Goal: Task Accomplishment & Management: Complete application form

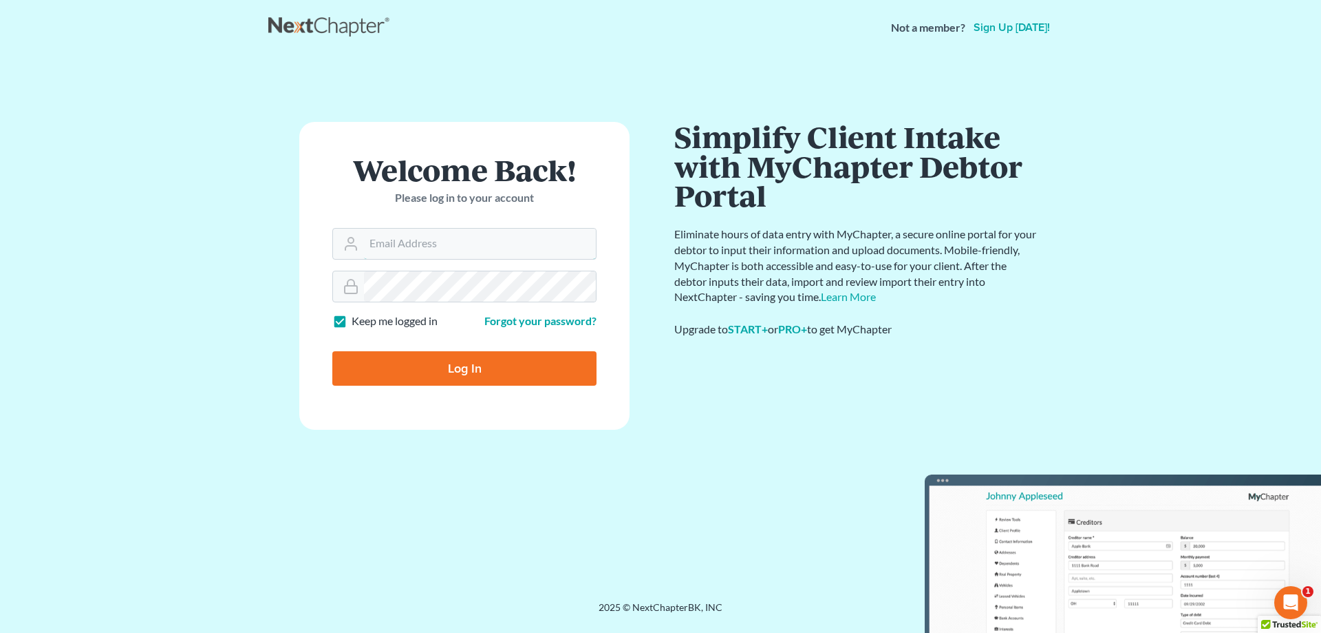
type input "[EMAIL_ADDRESS][PERSON_NAME][DOMAIN_NAME]"
click at [500, 366] on input "Log In" at bounding box center [464, 368] width 264 height 34
type input "Thinking..."
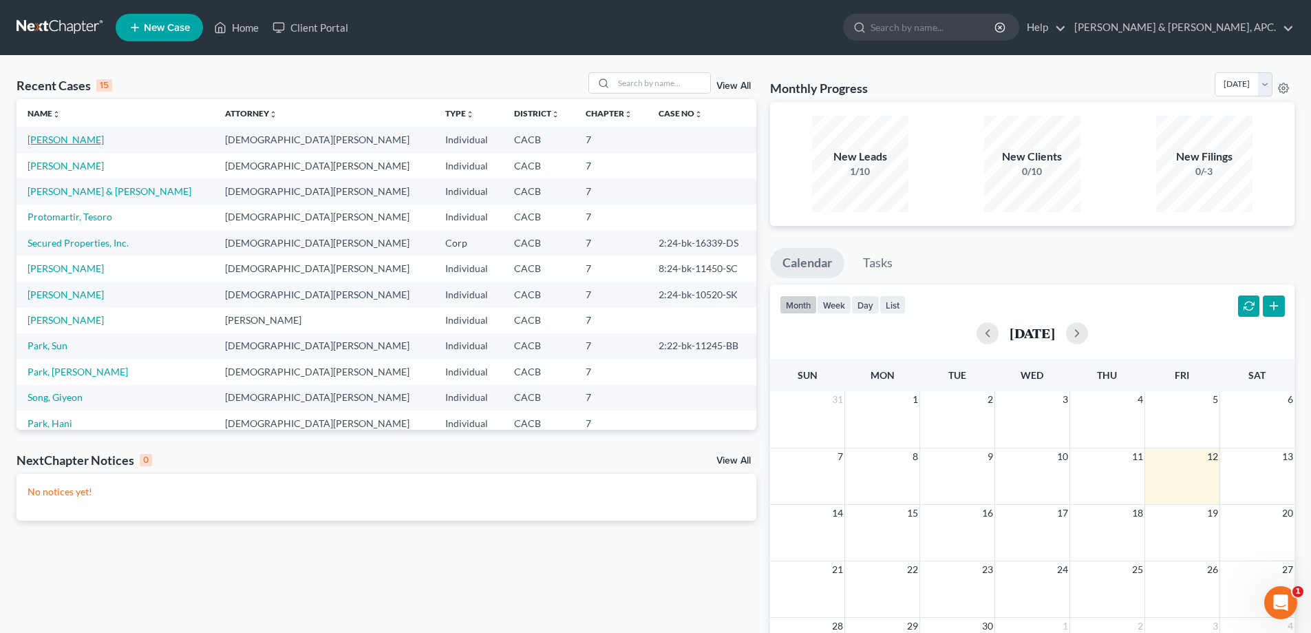
click at [85, 134] on link "[PERSON_NAME]" at bounding box center [66, 140] width 76 height 12
select select "10"
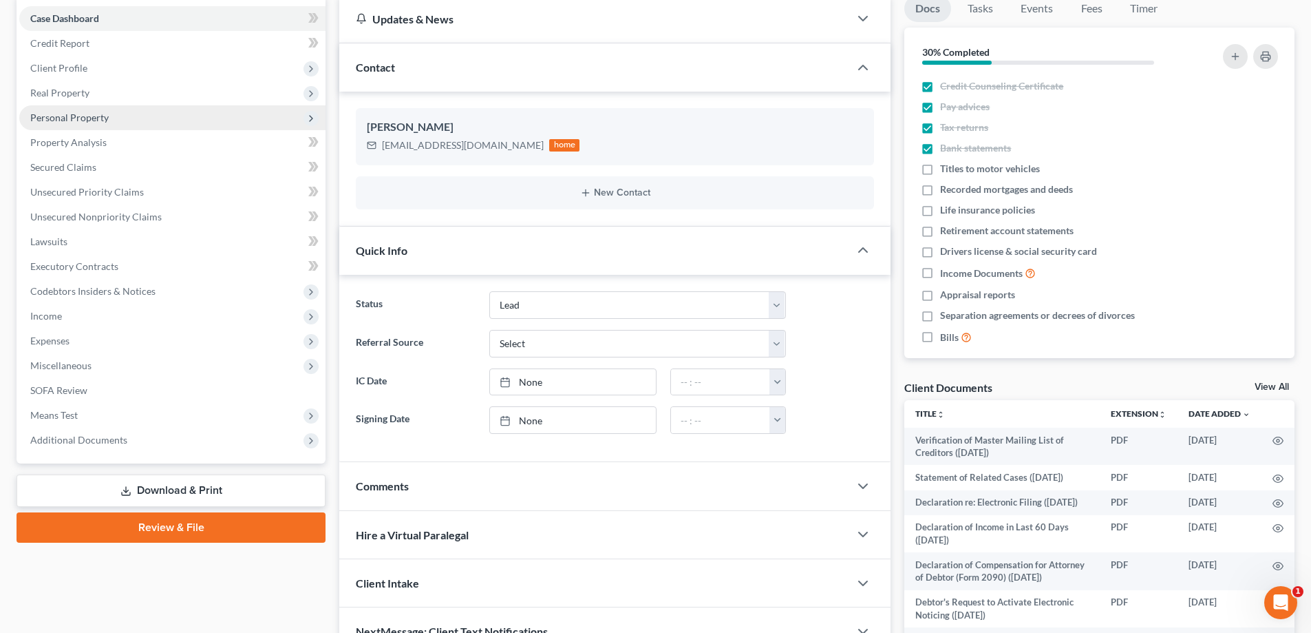
scroll to position [138, 0]
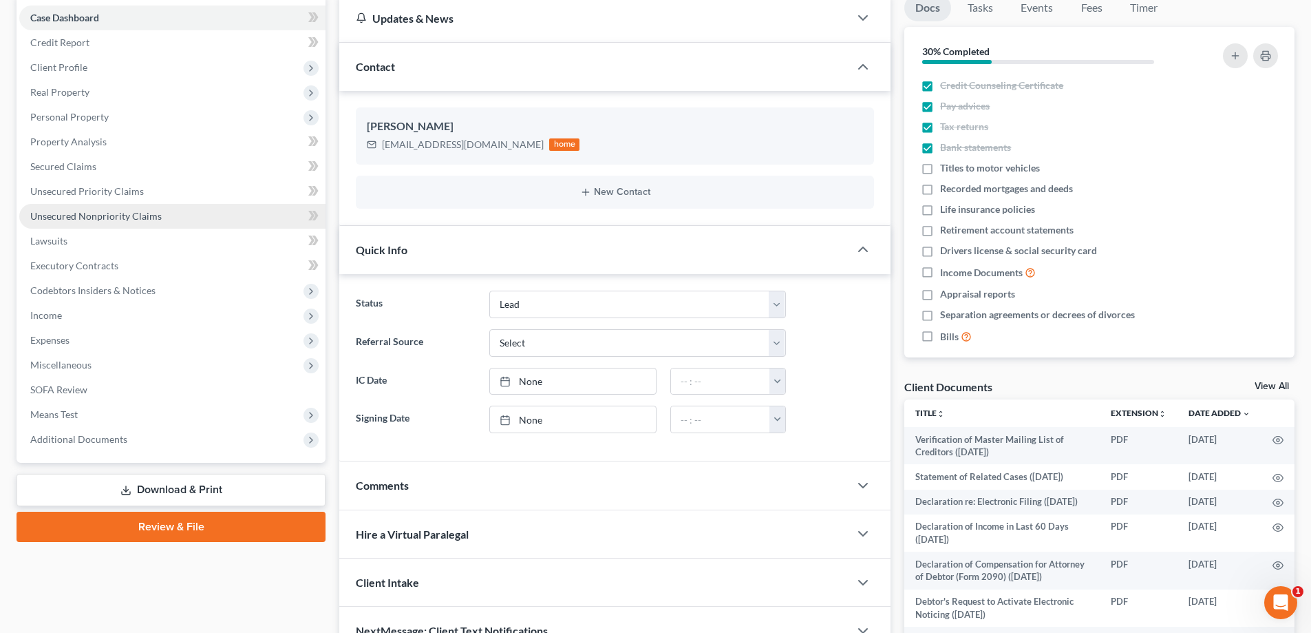
click at [67, 219] on span "Unsecured Nonpriority Claims" at bounding box center [95, 216] width 131 height 12
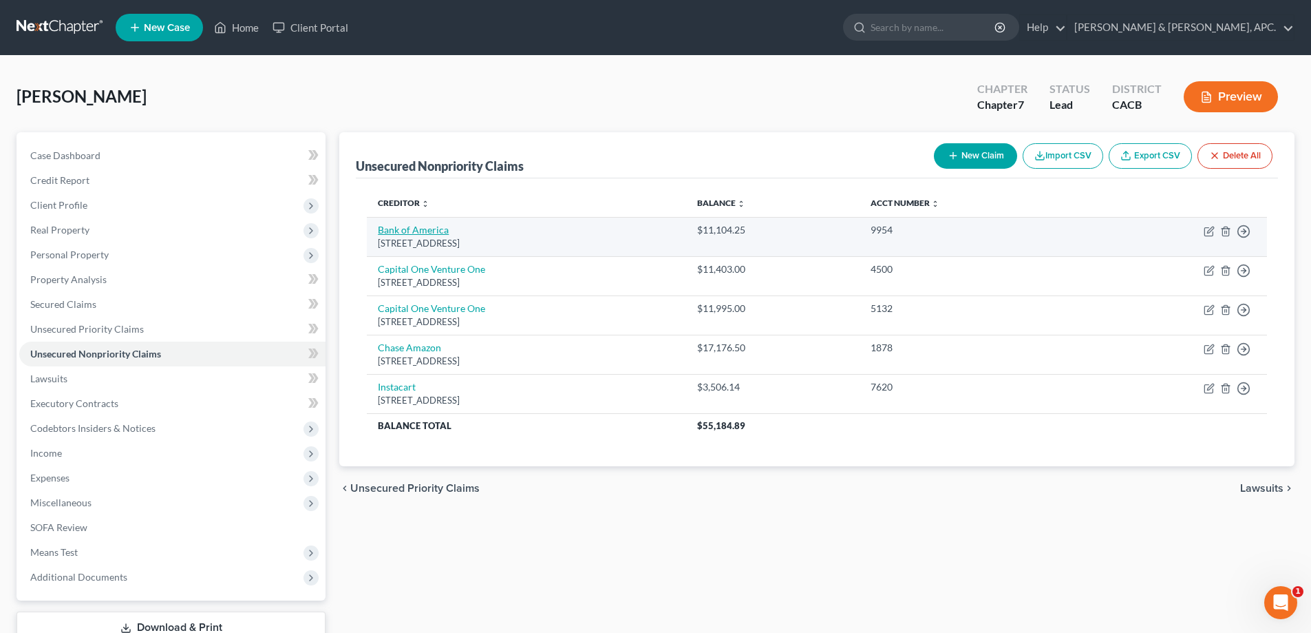
click at [403, 229] on link "Bank of America" at bounding box center [413, 230] width 71 height 12
select select "7"
select select "2"
select select "0"
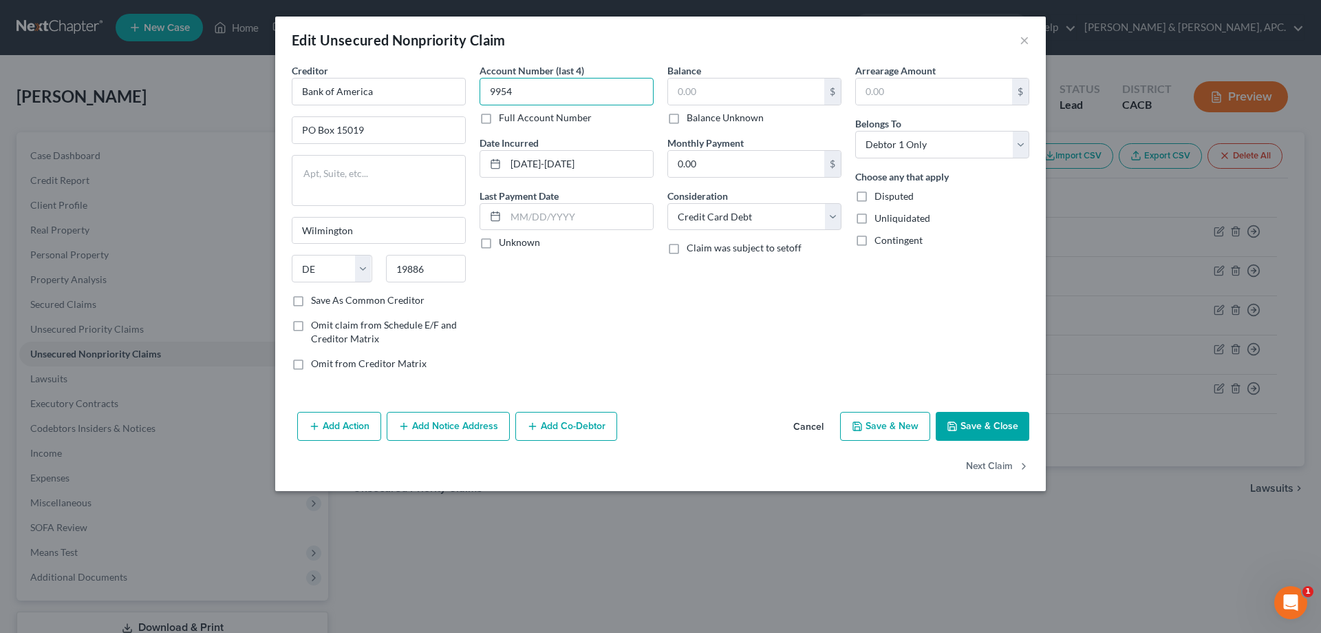
type input "9954"
click at [713, 87] on input "text" at bounding box center [746, 91] width 156 height 26
type input "12,294.50"
click at [992, 423] on button "Save & Close" at bounding box center [983, 426] width 94 height 29
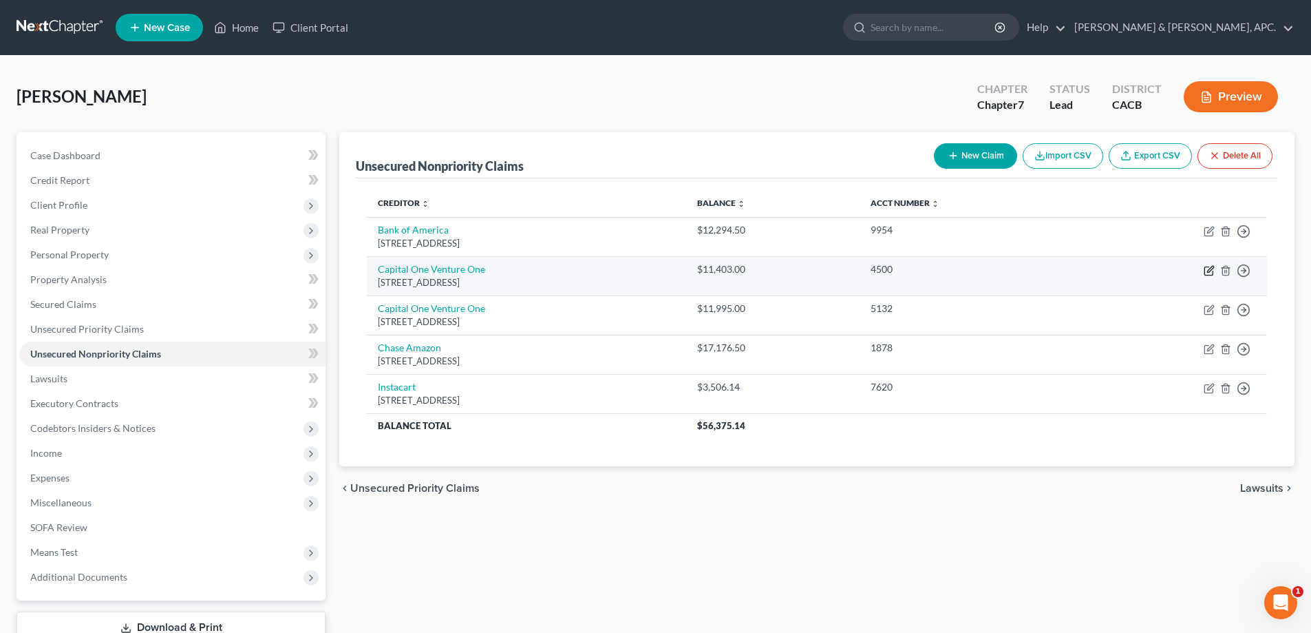
click at [1204, 269] on icon "button" at bounding box center [1208, 271] width 8 height 8
select select "4"
select select "2"
select select "0"
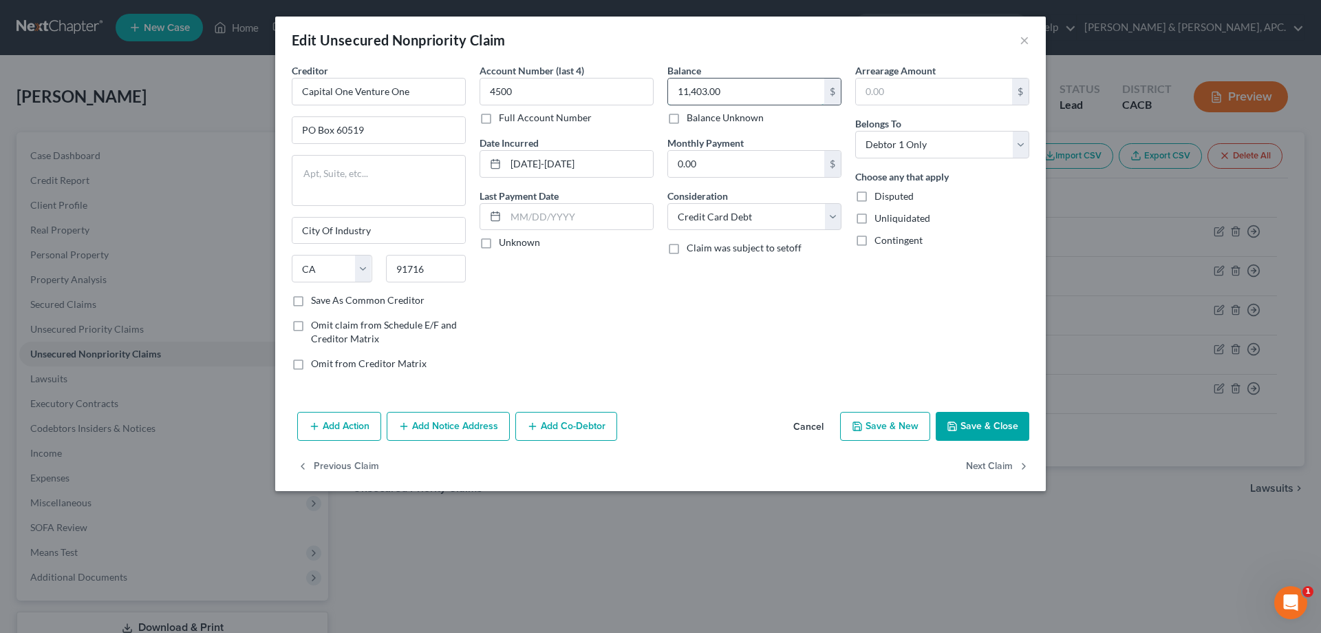
click at [796, 94] on input "11,403.00" at bounding box center [746, 91] width 156 height 26
type input "11,665.72"
click at [1007, 429] on button "Save & Close" at bounding box center [983, 426] width 94 height 29
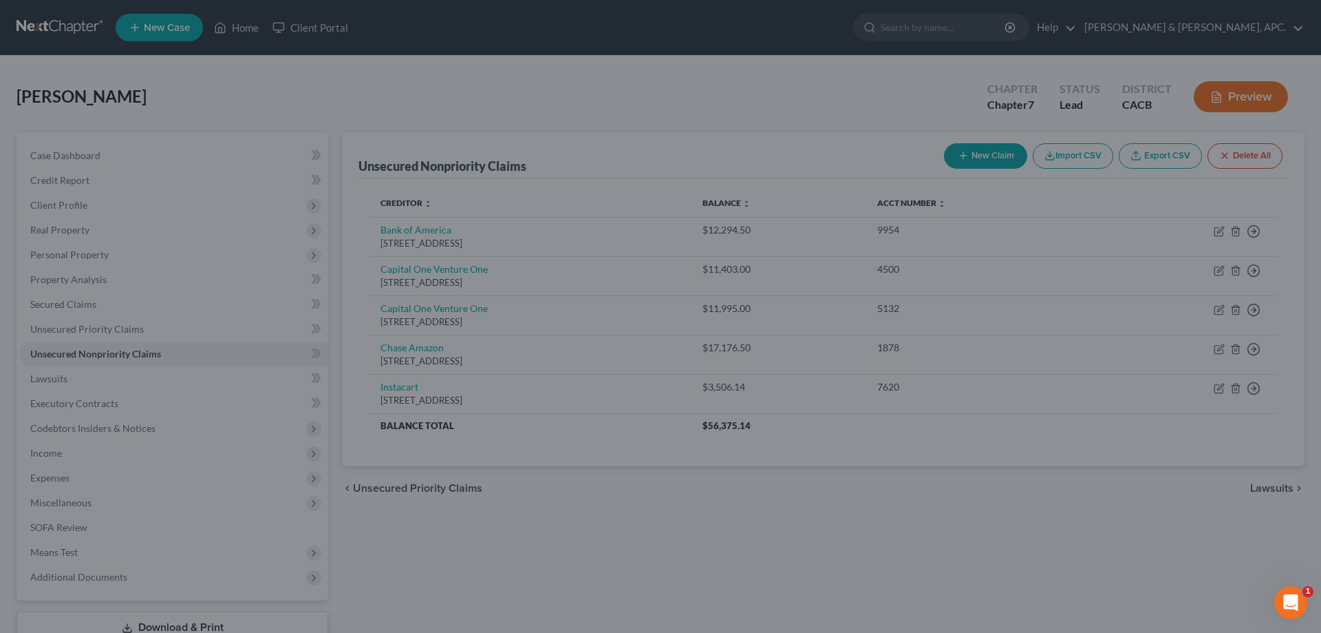
type input "0"
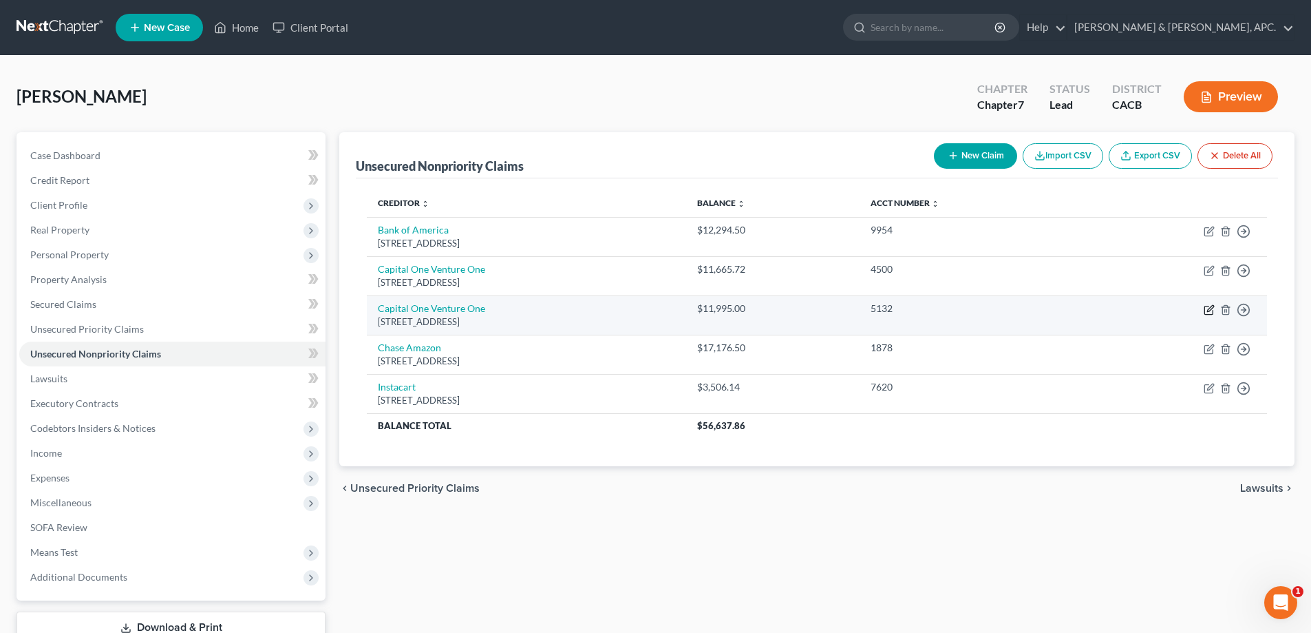
click at [1210, 310] on icon "button" at bounding box center [1210, 308] width 6 height 6
select select "4"
select select "2"
select select "0"
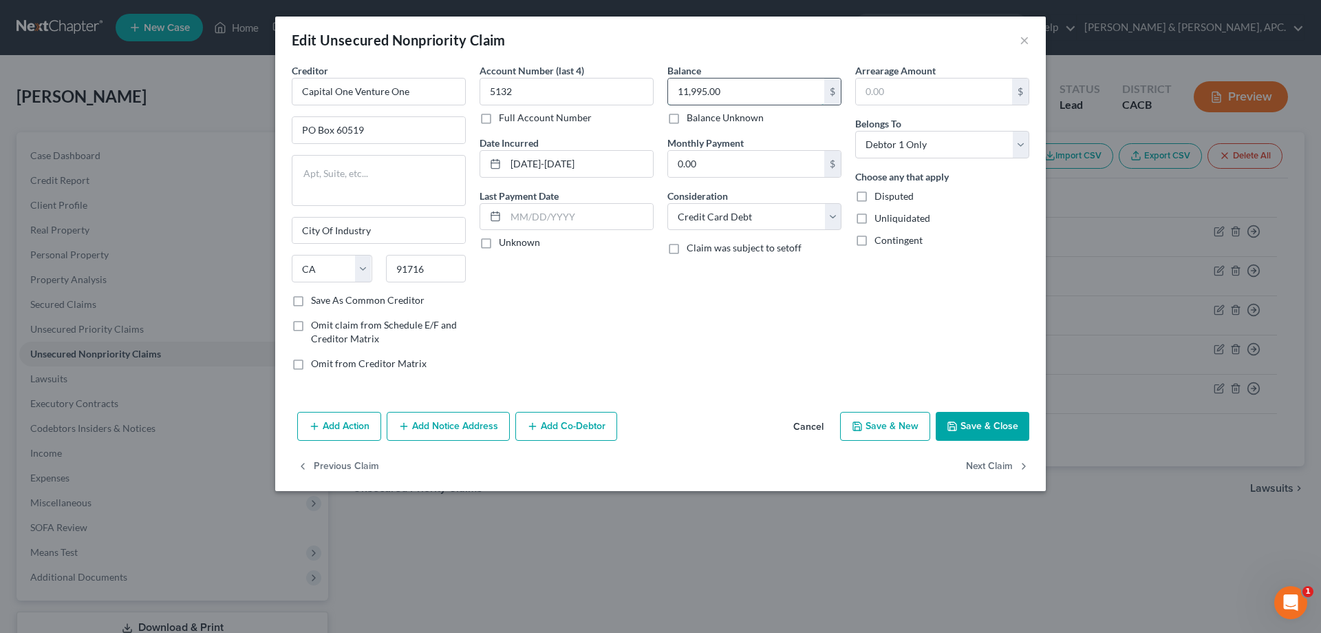
click at [752, 92] on input "11,995.00" at bounding box center [746, 91] width 156 height 26
type input "13,165.42"
click at [995, 425] on button "Save & Close" at bounding box center [983, 426] width 94 height 29
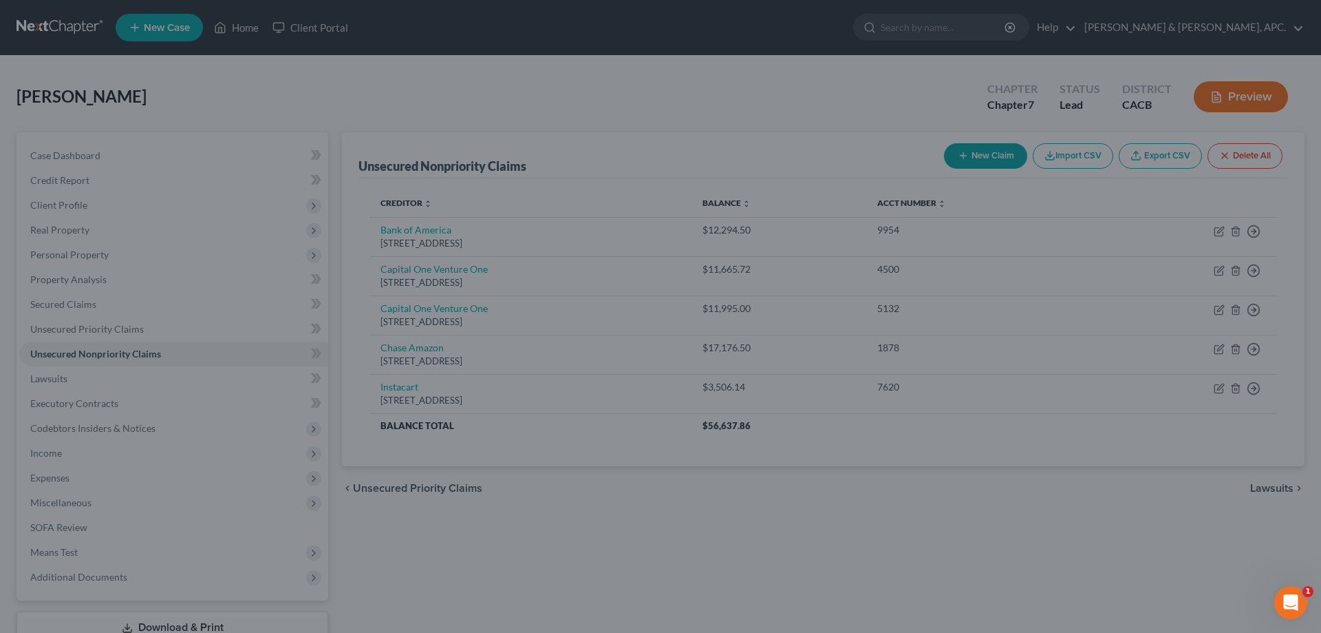
type input "0"
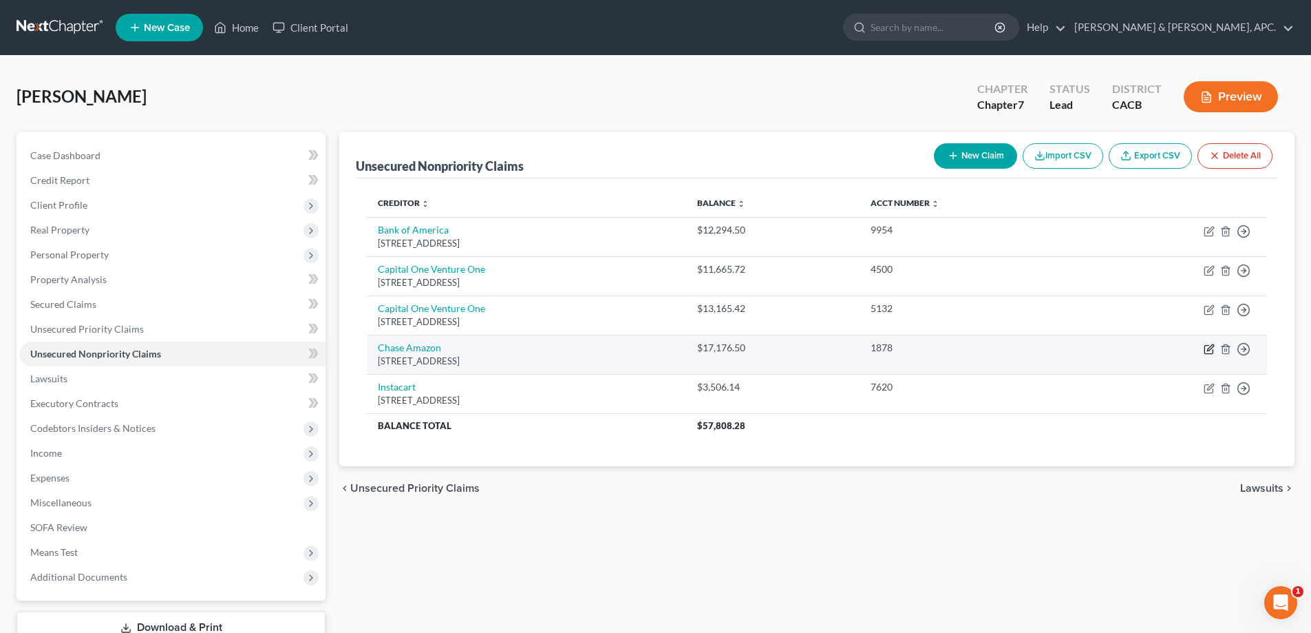
click at [1206, 351] on icon "button" at bounding box center [1209, 348] width 11 height 11
select select "7"
select select "2"
select select "0"
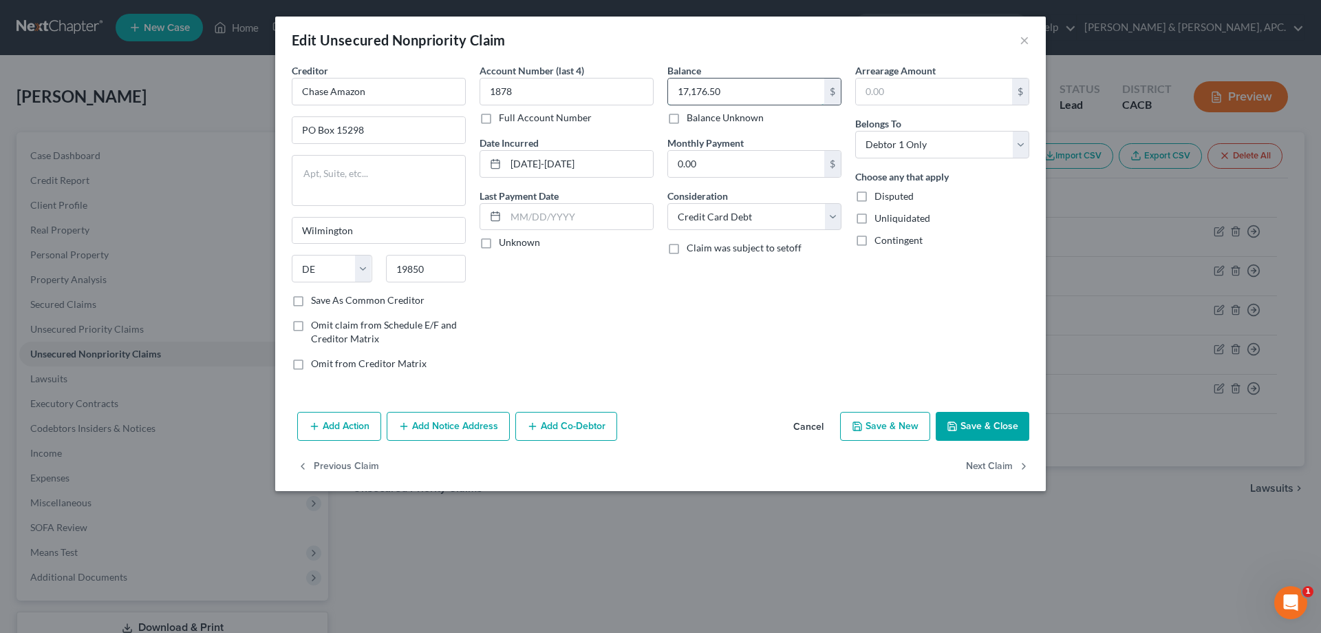
click at [731, 94] on input "17,176.50" at bounding box center [746, 91] width 156 height 26
type input "17,304.00"
click at [995, 425] on button "Save & Close" at bounding box center [983, 426] width 94 height 29
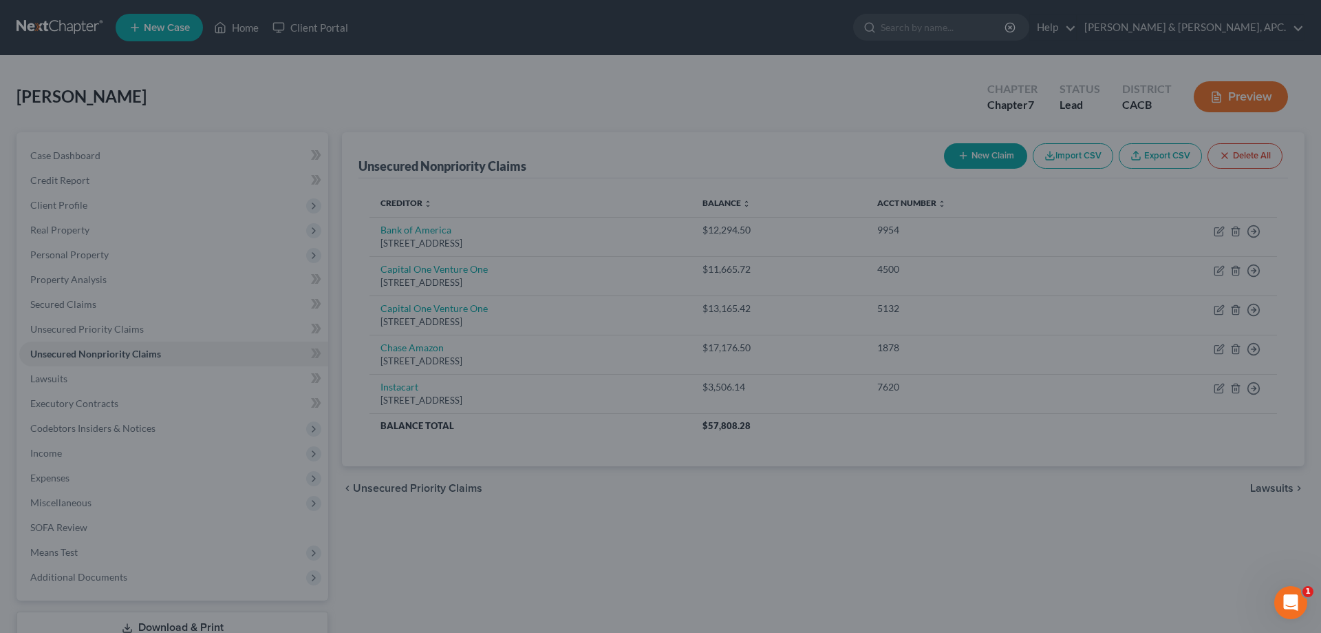
type input "0"
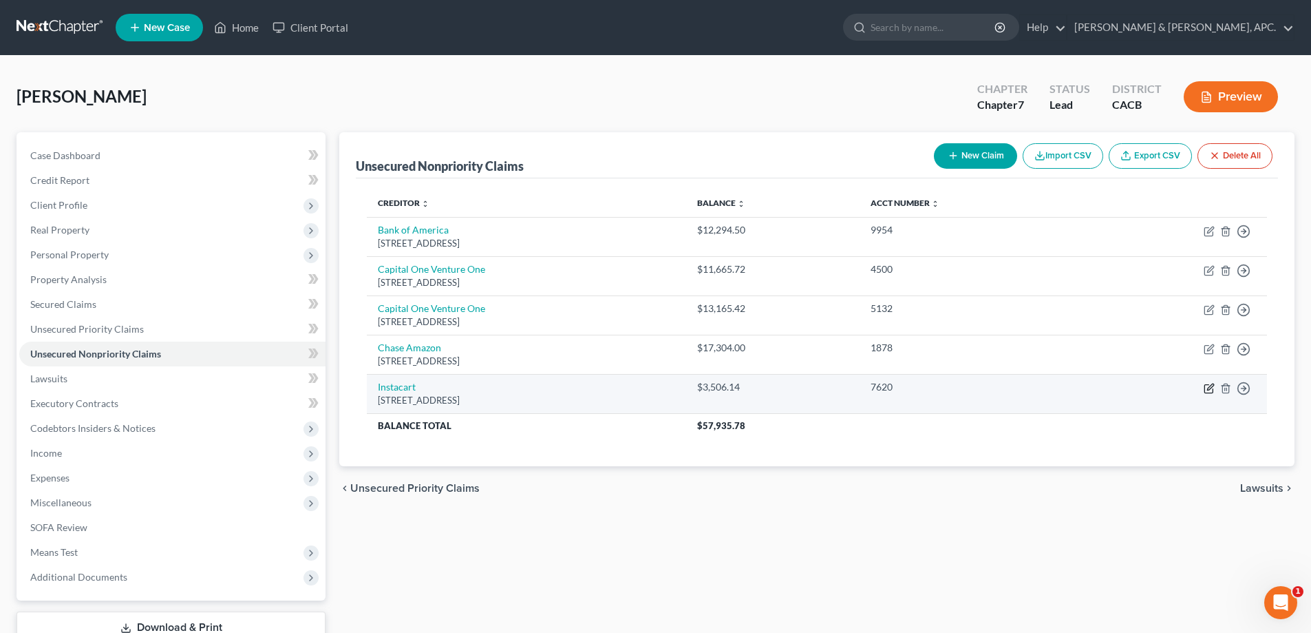
click at [1210, 391] on icon "button" at bounding box center [1209, 388] width 11 height 11
select select "7"
select select "2"
select select "0"
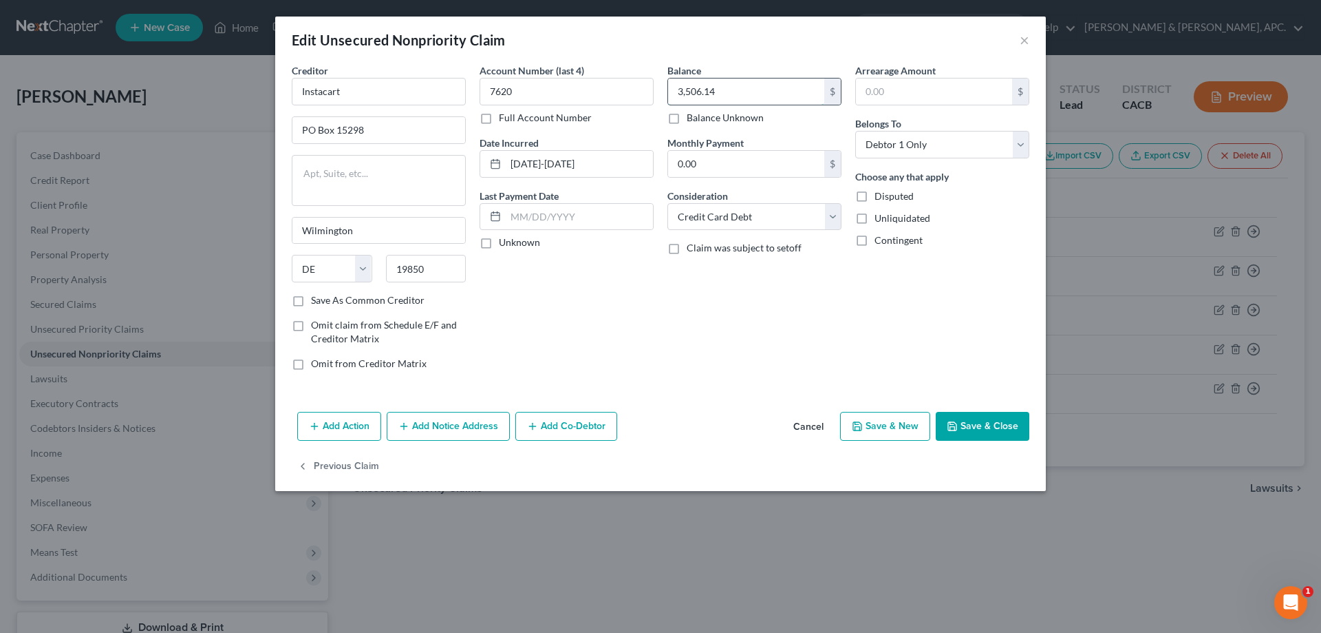
click at [739, 92] on input "3,506.14" at bounding box center [746, 91] width 156 height 26
type input "6,965.34"
click at [1001, 424] on button "Save & Close" at bounding box center [983, 426] width 94 height 29
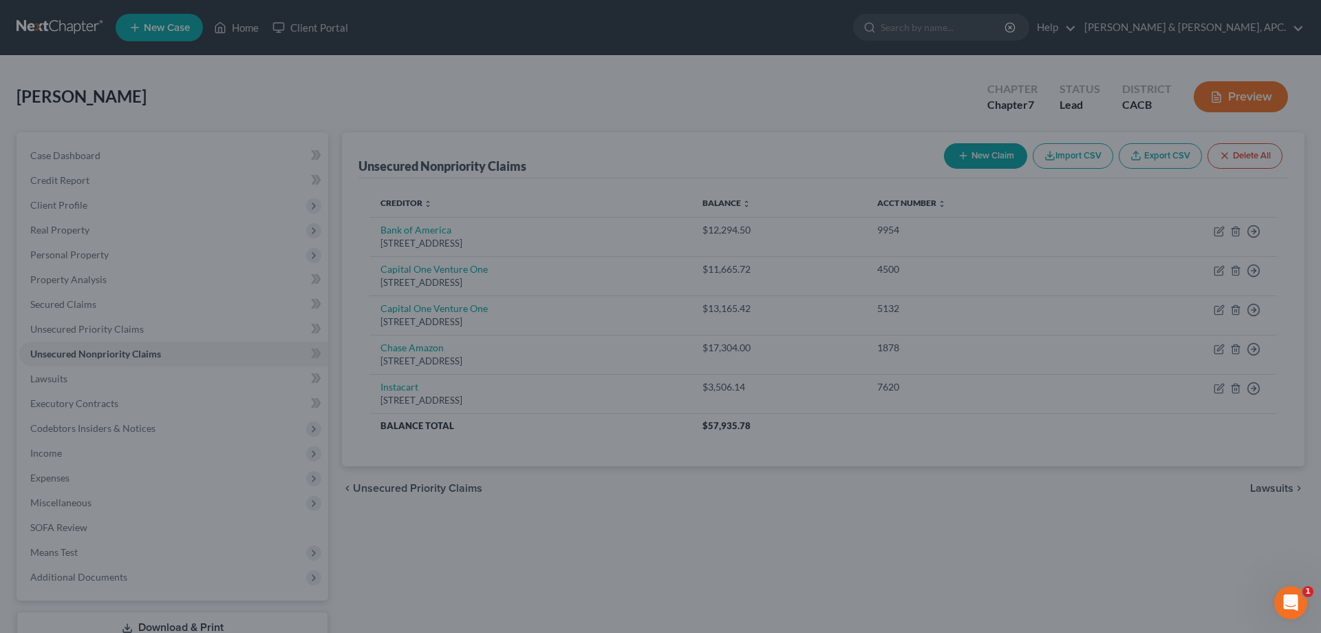
type input "0"
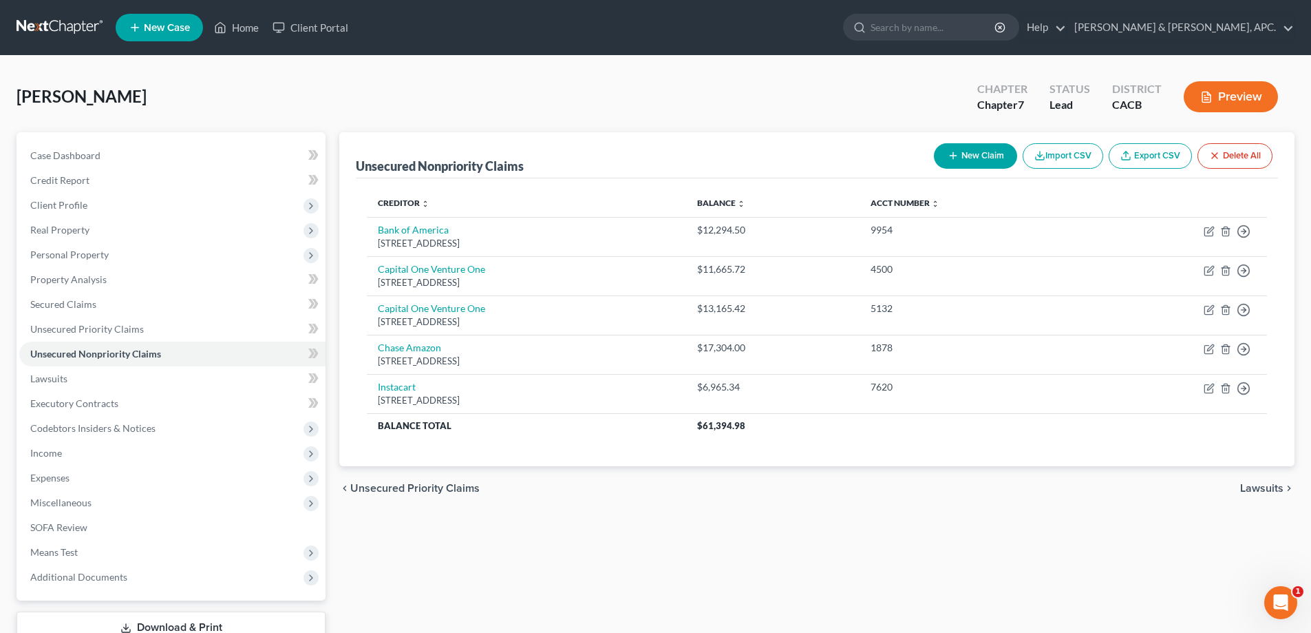
click at [1260, 492] on span "Lawsuits" at bounding box center [1261, 487] width 43 height 11
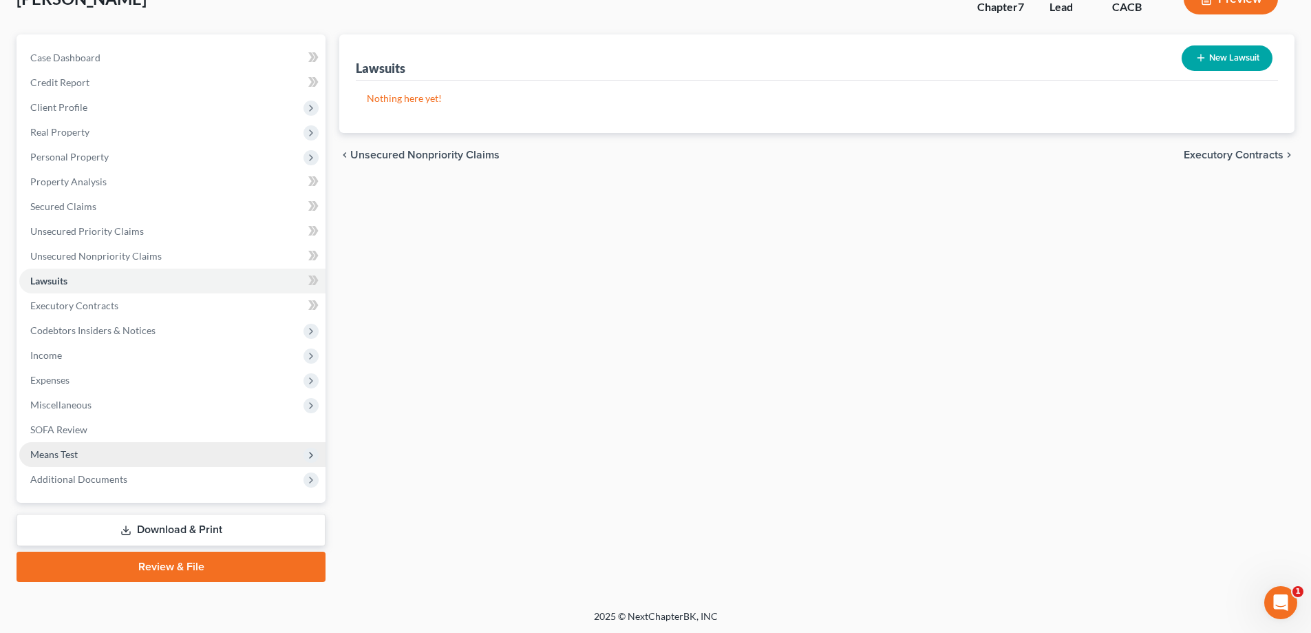
scroll to position [99, 0]
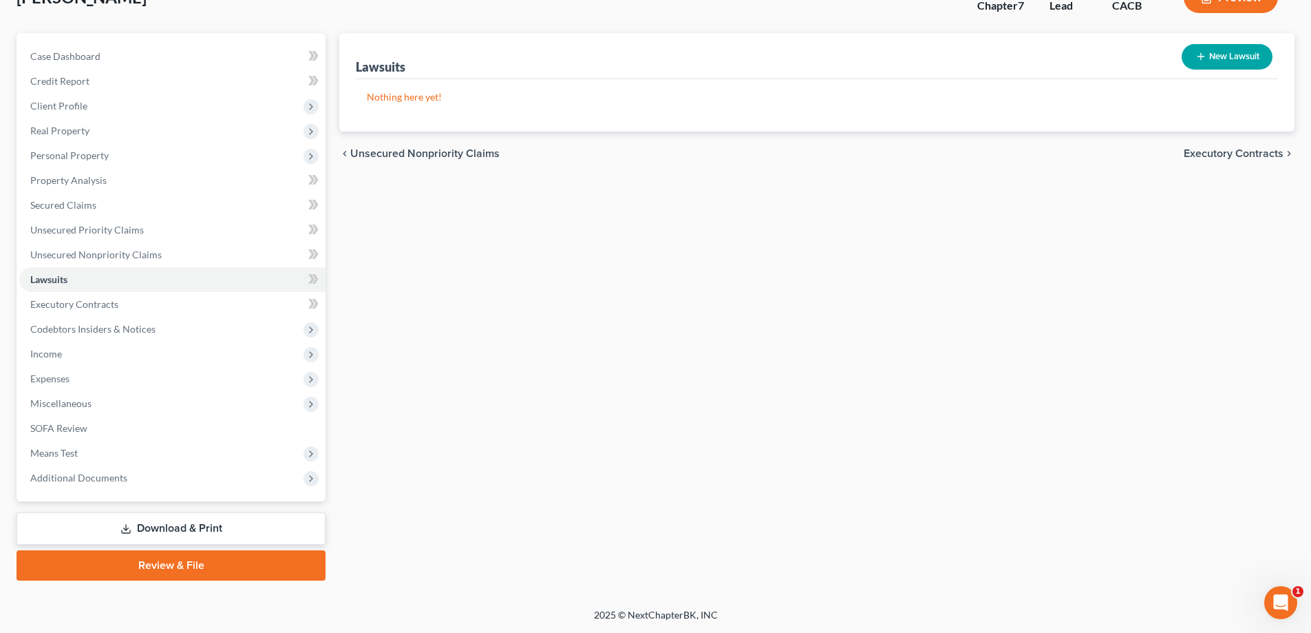
click at [196, 531] on link "Download & Print" at bounding box center [171, 528] width 309 height 32
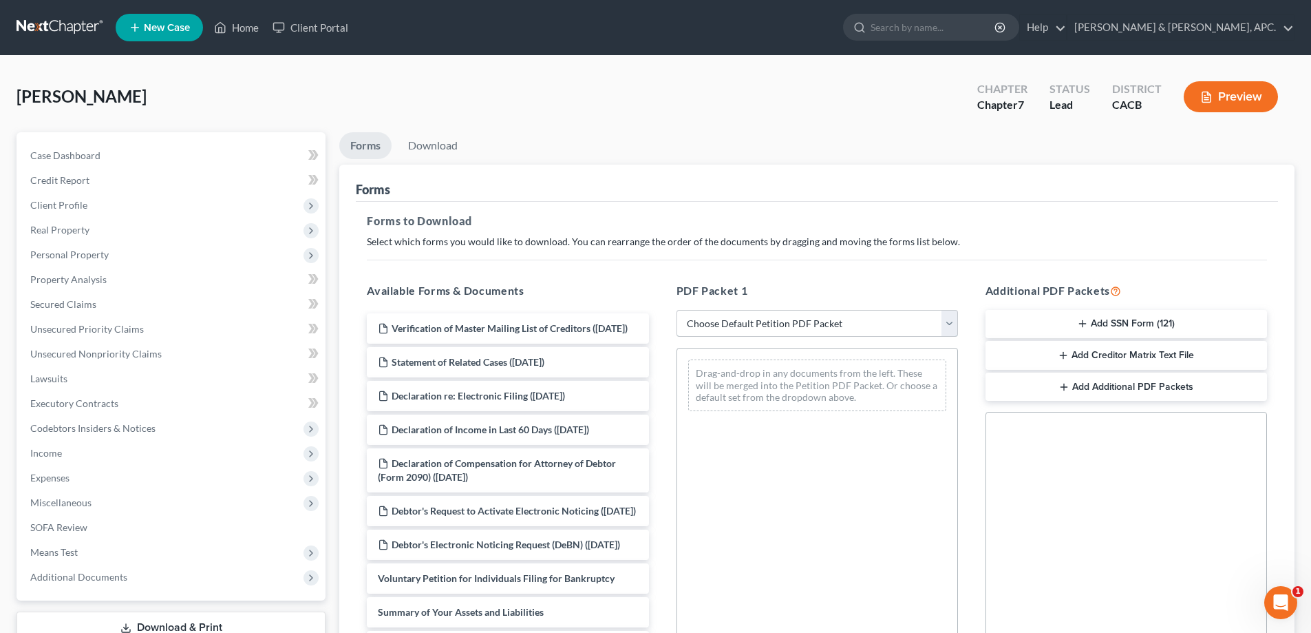
click at [944, 317] on select "Choose Default Petition PDF Packet Complete Bankruptcy Petition (all forms and …" at bounding box center [818, 324] width 282 height 28
select select "0"
click at [677, 310] on select "Choose Default Petition PDF Packet Complete Bankruptcy Petition (all forms and …" at bounding box center [818, 324] width 282 height 28
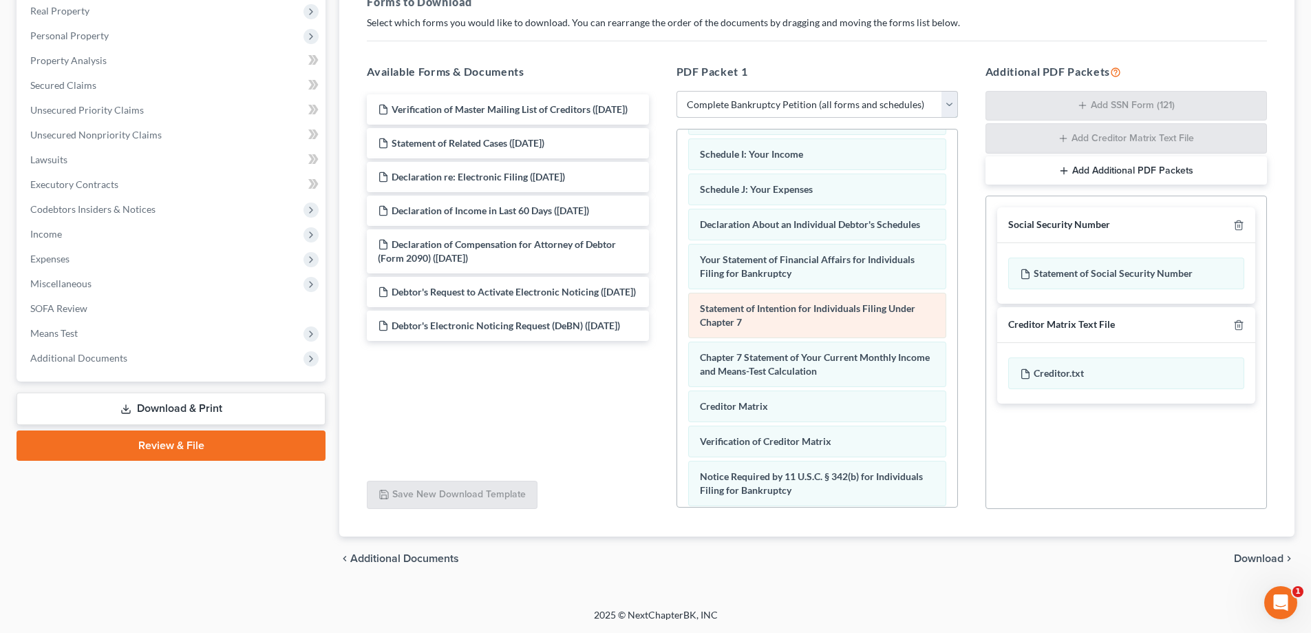
scroll to position [301, 0]
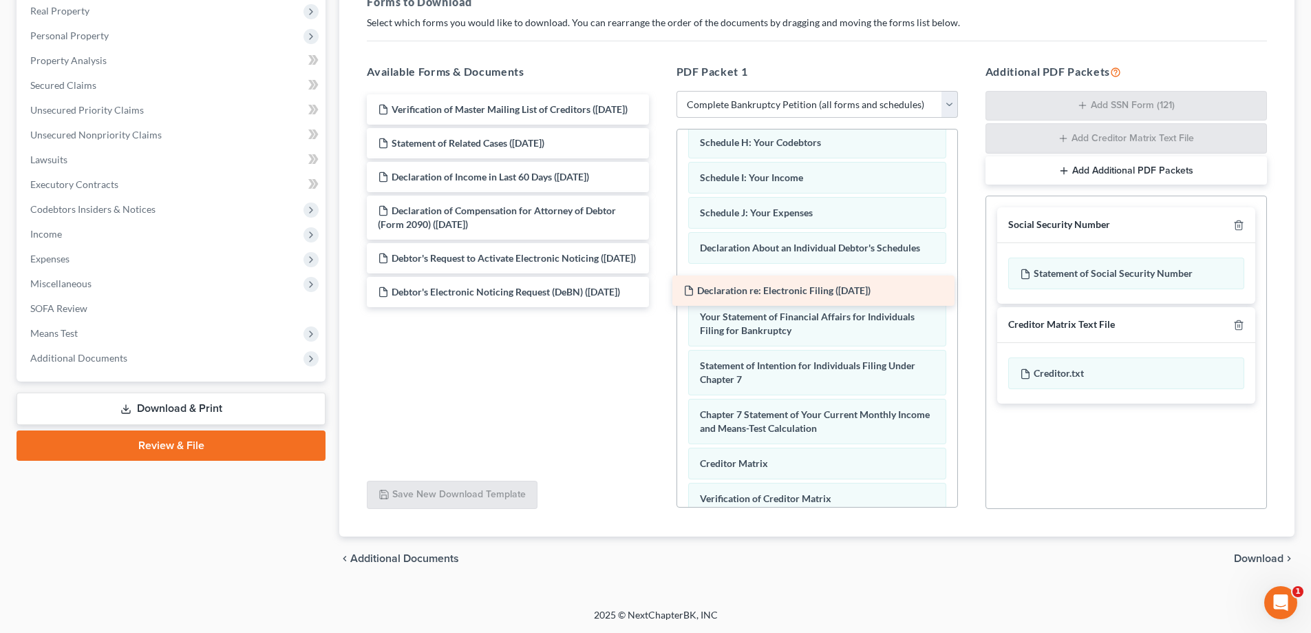
drag, startPoint x: 461, startPoint y: 184, endPoint x: 767, endPoint y: 284, distance: 321.5
click at [659, 284] on div "Declaration re: Electronic Filing ([DATE]) Verification of Master Mailing List …" at bounding box center [508, 200] width 304 height 213
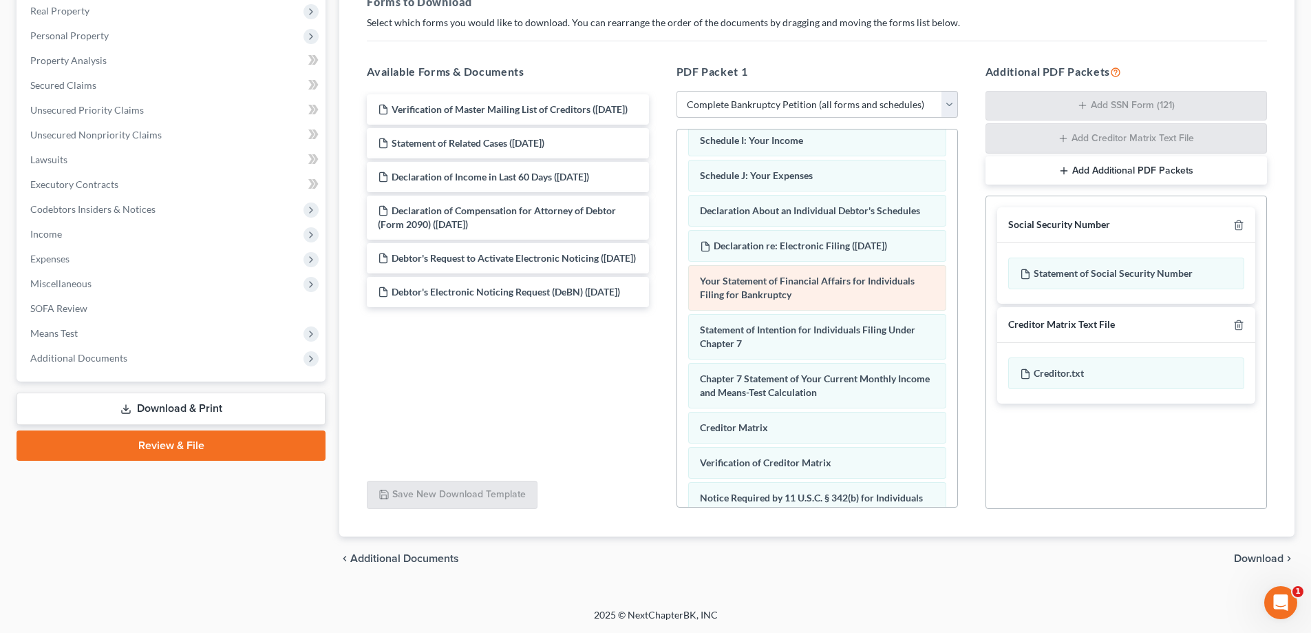
scroll to position [370, 0]
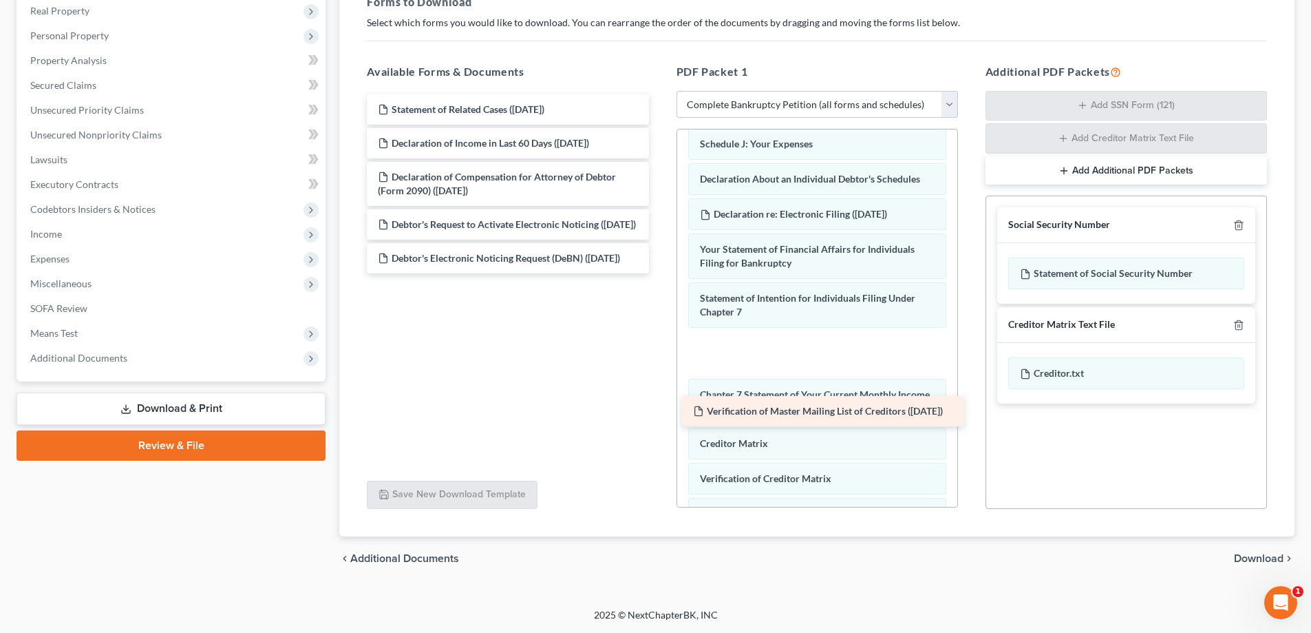
drag, startPoint x: 510, startPoint y: 112, endPoint x: 825, endPoint y: 414, distance: 436.2
click at [659, 273] on div "Verification of Master Mailing List of Creditors ([DATE]) Verification of Maste…" at bounding box center [508, 183] width 304 height 179
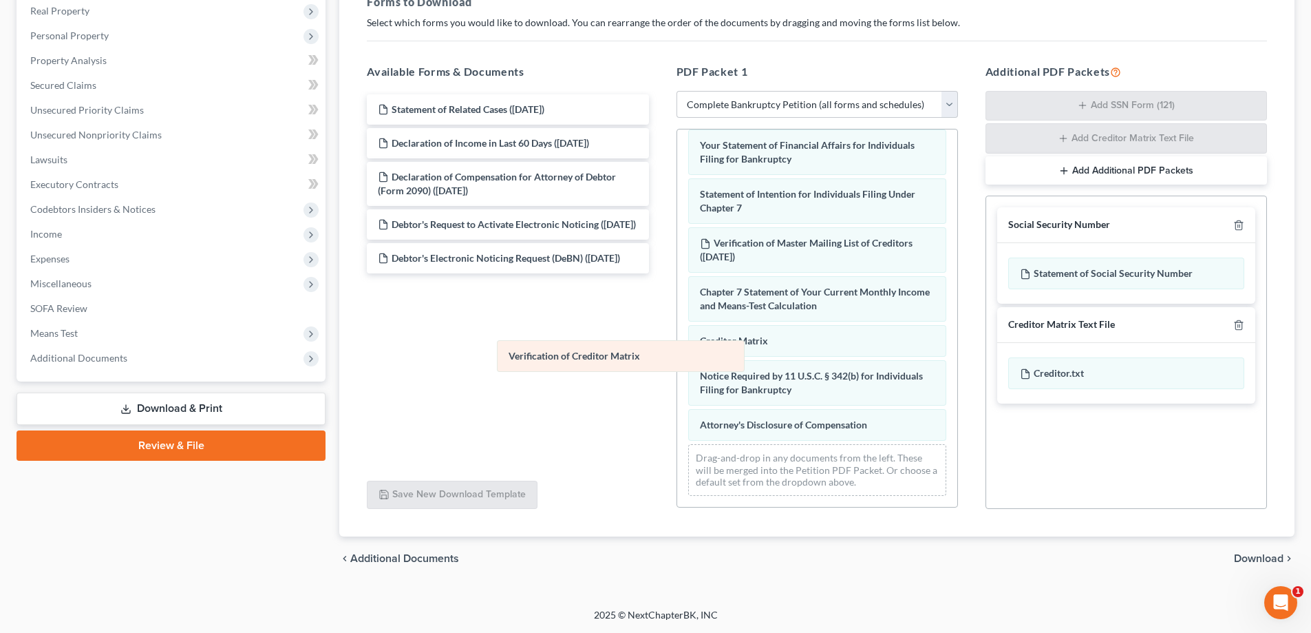
scroll to position [487, 0]
drag, startPoint x: 785, startPoint y: 357, endPoint x: 511, endPoint y: 357, distance: 273.9
click at [677, 357] on div "Verification of Creditor Matrix Voluntary Petition for Individuals Filing for B…" at bounding box center [817, 81] width 280 height 851
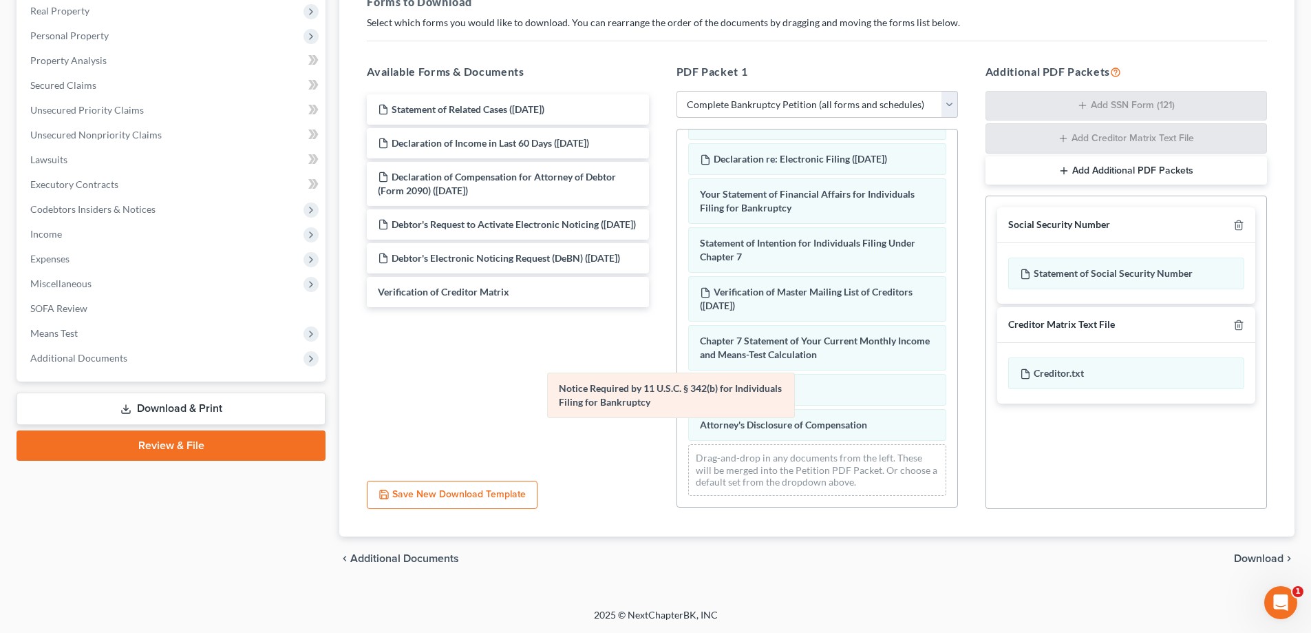
scroll to position [438, 0]
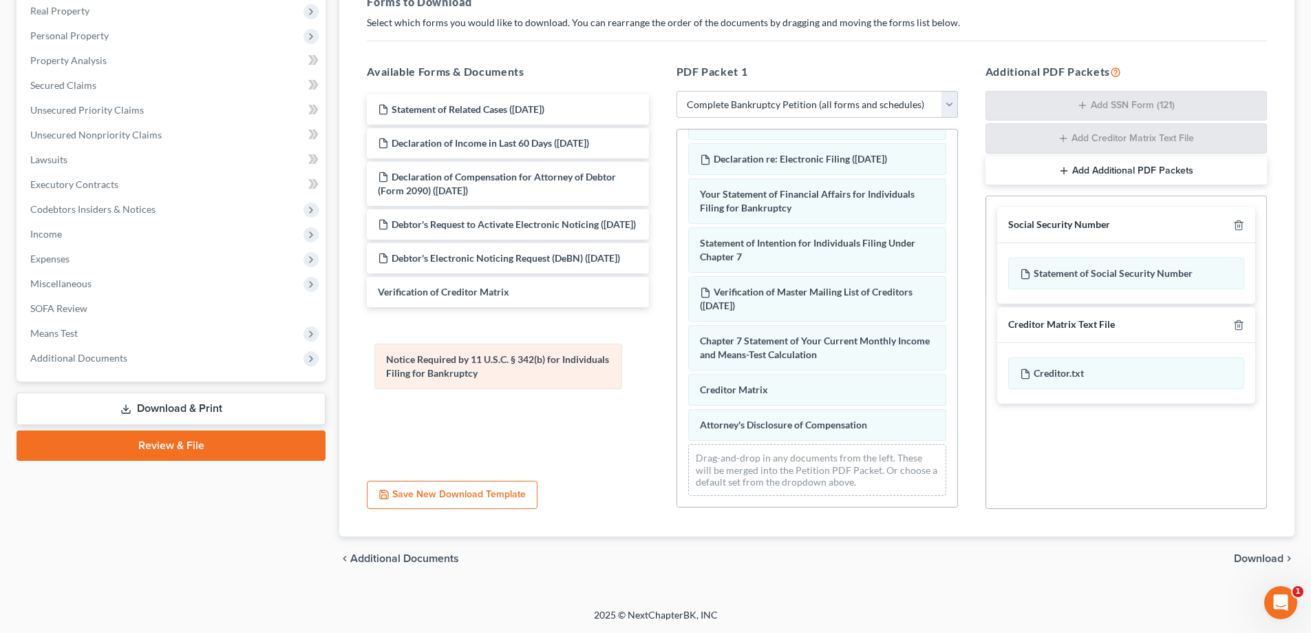
drag, startPoint x: 768, startPoint y: 381, endPoint x: 454, endPoint y: 364, distance: 314.3
click at [677, 364] on div "Notice Required by 11 U.S.C. § 342(b) for Individuals Filing for Bankruptcy Vol…" at bounding box center [817, 106] width 280 height 802
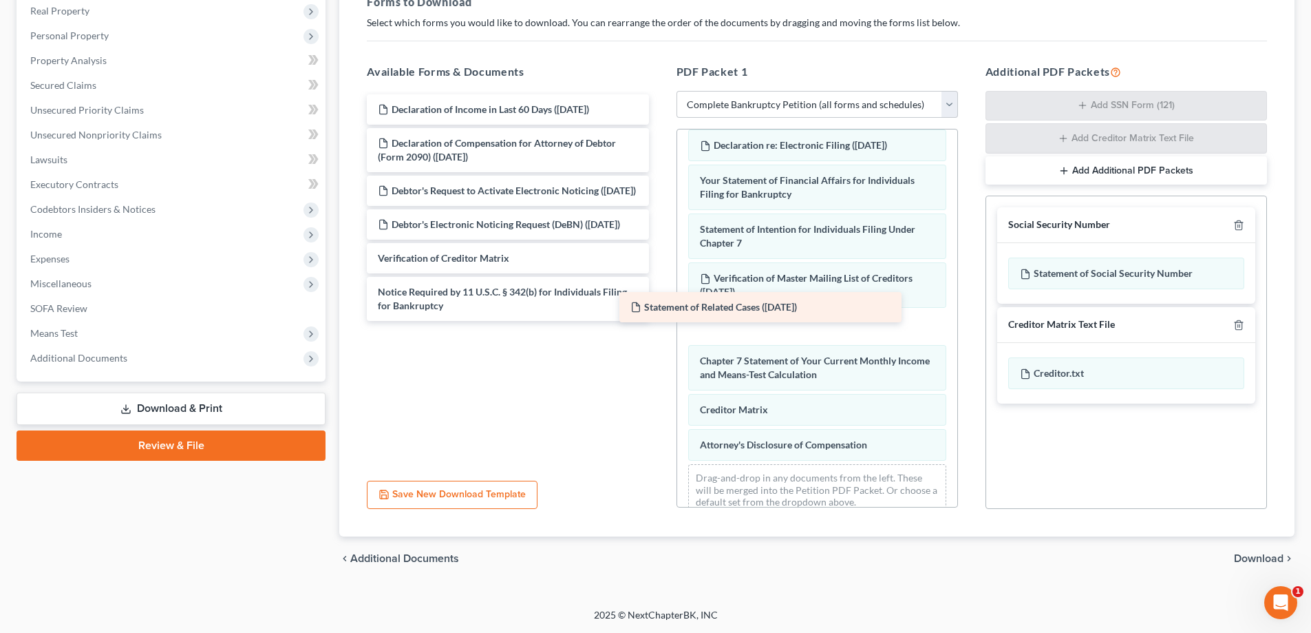
scroll to position [482, 0]
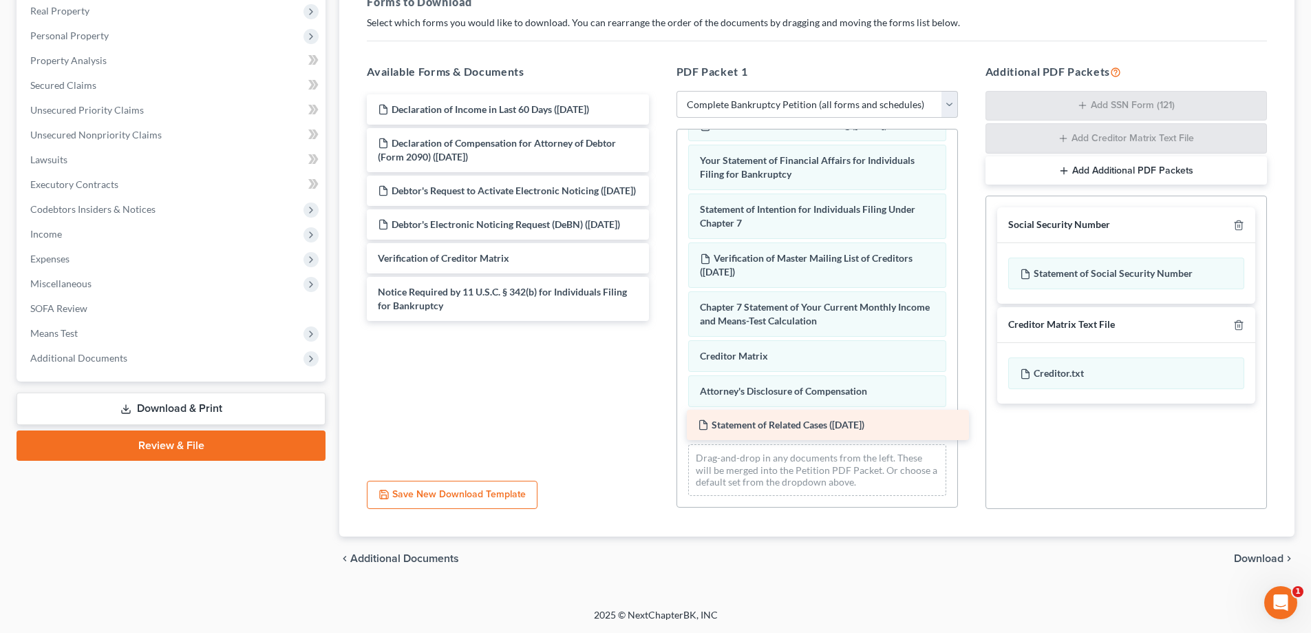
drag, startPoint x: 501, startPoint y: 115, endPoint x: 821, endPoint y: 430, distance: 449.2
click at [659, 321] on div "Statement of Related Cases ([DATE]) Statement of Related Cases ([DATE]) Declara…" at bounding box center [508, 207] width 304 height 226
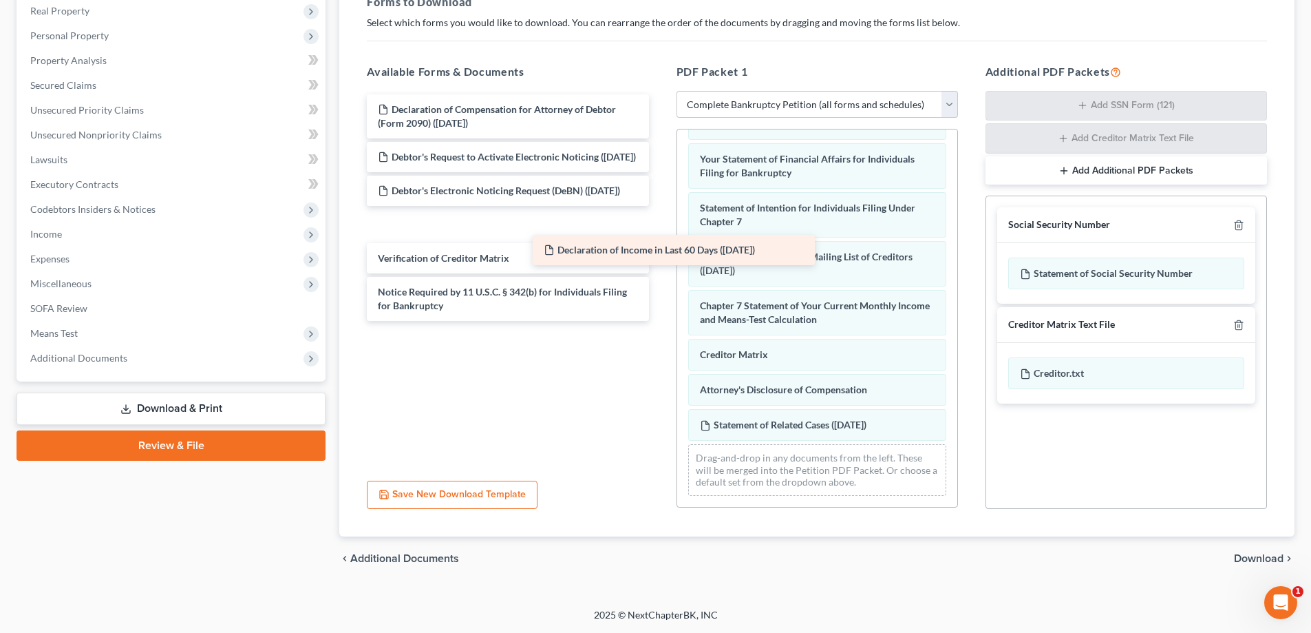
scroll to position [507, 0]
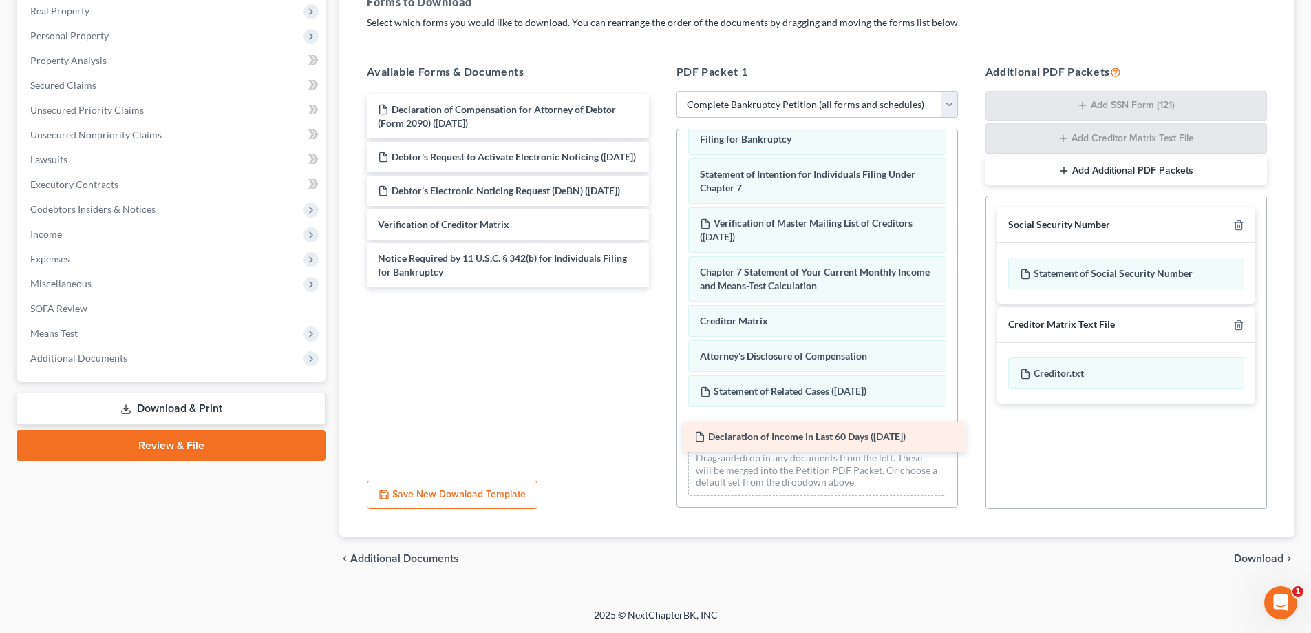
drag, startPoint x: 438, startPoint y: 113, endPoint x: 755, endPoint y: 440, distance: 455.1
click at [659, 287] on div "Declaration of Income in Last 60 Days ([DATE]) Declaration of Income in Last 60…" at bounding box center [508, 190] width 304 height 193
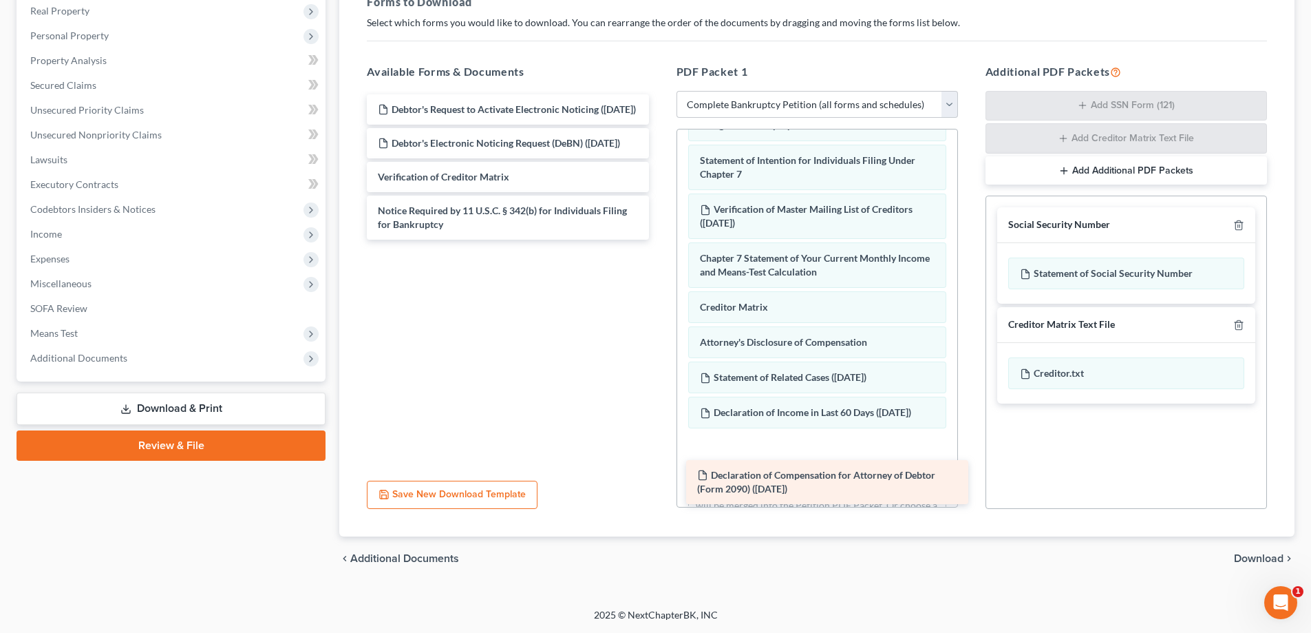
drag, startPoint x: 478, startPoint y: 118, endPoint x: 797, endPoint y: 484, distance: 485.3
click at [659, 240] on div "Declaration of Compensation for Attorney of Debtor (Form 2090) ([DATE]) Declara…" at bounding box center [508, 166] width 304 height 145
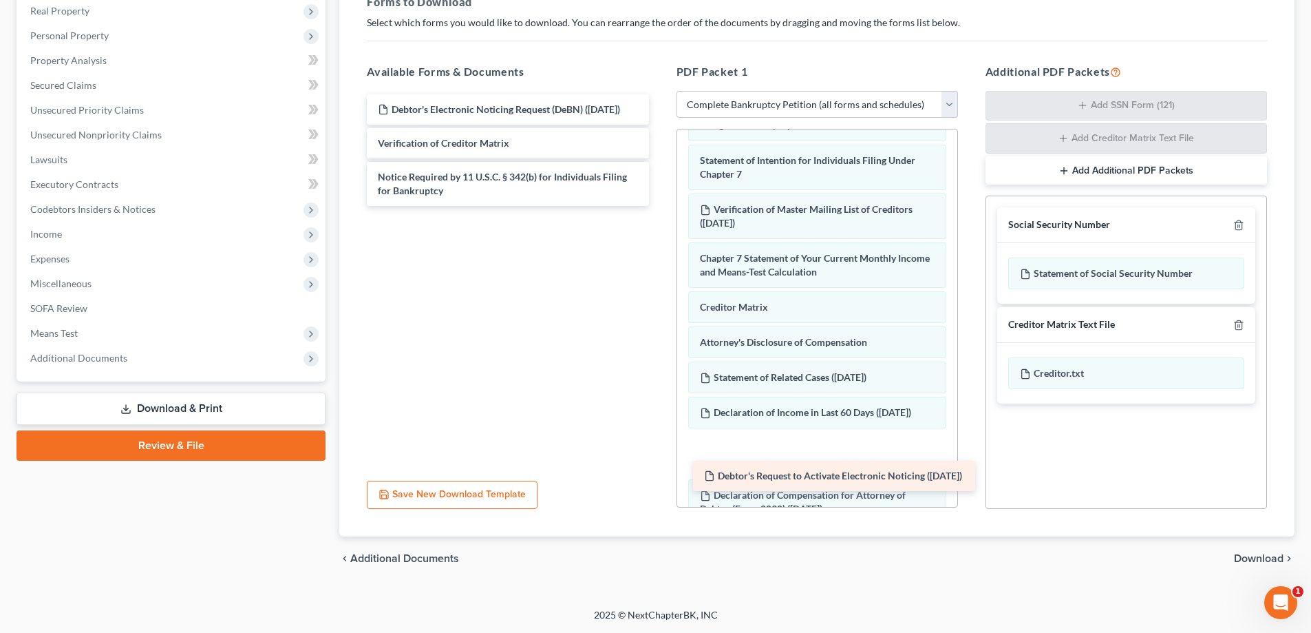
drag, startPoint x: 434, startPoint y: 120, endPoint x: 761, endPoint y: 486, distance: 490.4
click at [659, 206] on div "Debtor's Request to Activate Electronic Noticing ([DATE]) Debtor's Request to A…" at bounding box center [508, 150] width 304 height 112
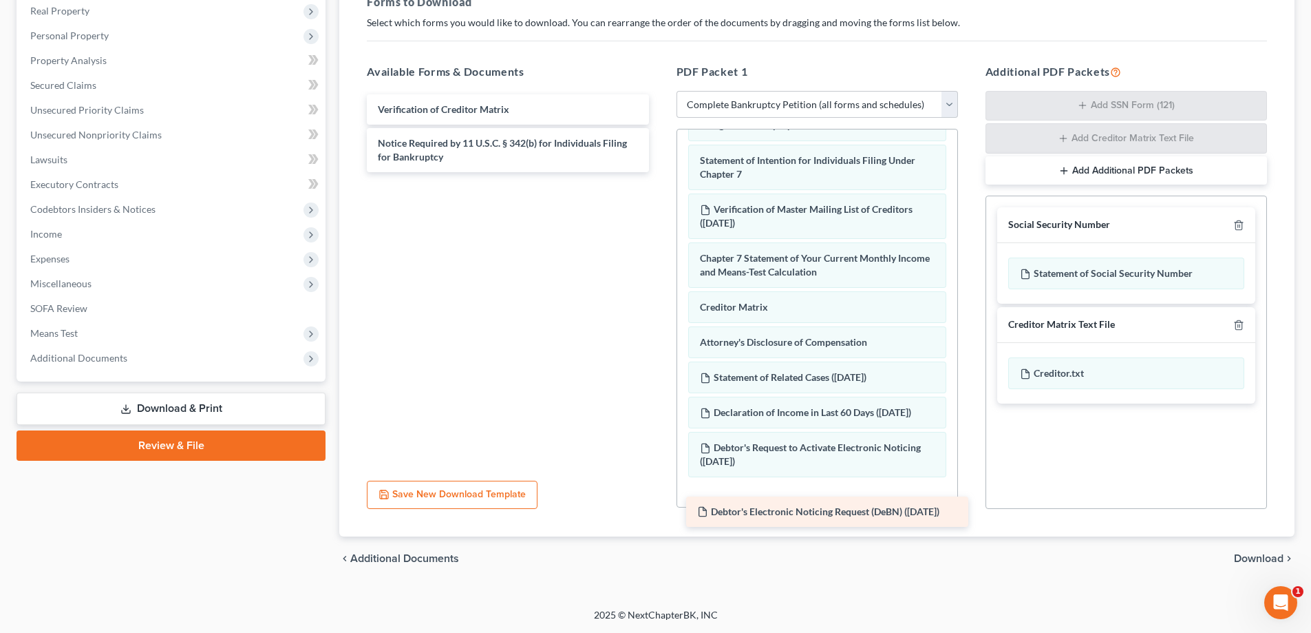
drag, startPoint x: 495, startPoint y: 111, endPoint x: 814, endPoint y: 513, distance: 513.4
click at [659, 172] on div "Debtor's Electronic Noticing Request (DeBN) ([DATE]) Debtor's Electronic Notici…" at bounding box center [508, 133] width 304 height 78
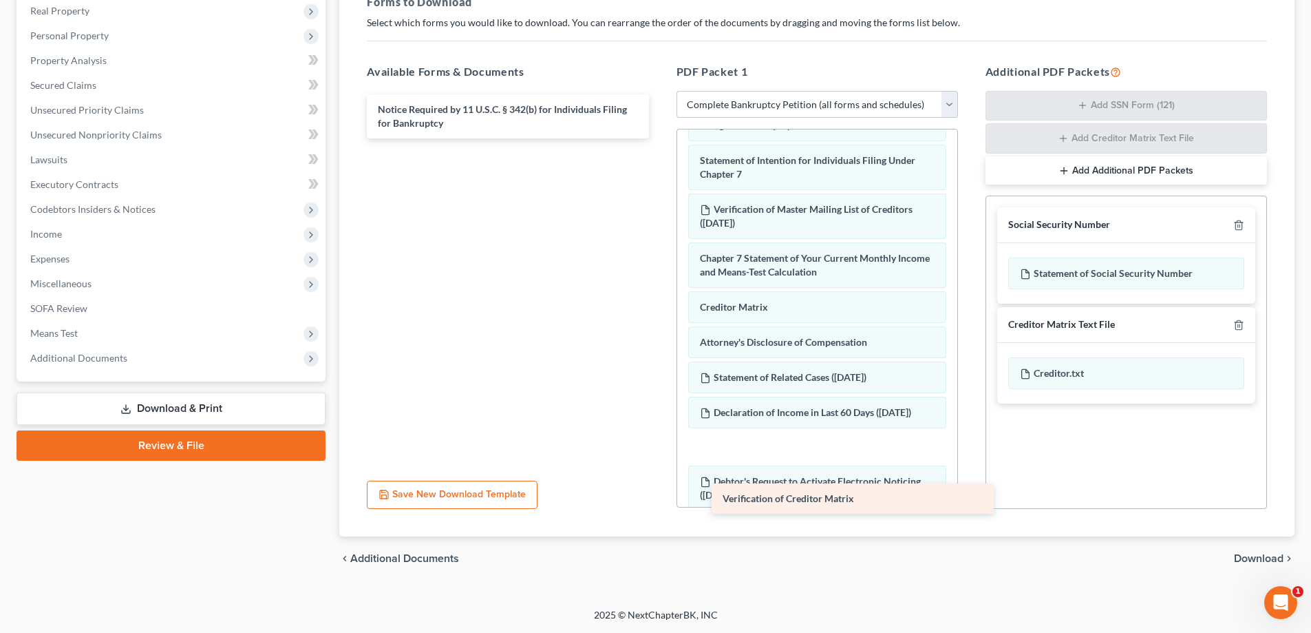
drag, startPoint x: 459, startPoint y: 103, endPoint x: 804, endPoint y: 492, distance: 519.7
click at [659, 138] on div "Verification of Creditor Matrix Verification of Creditor Matrix Notice Required…" at bounding box center [508, 116] width 304 height 44
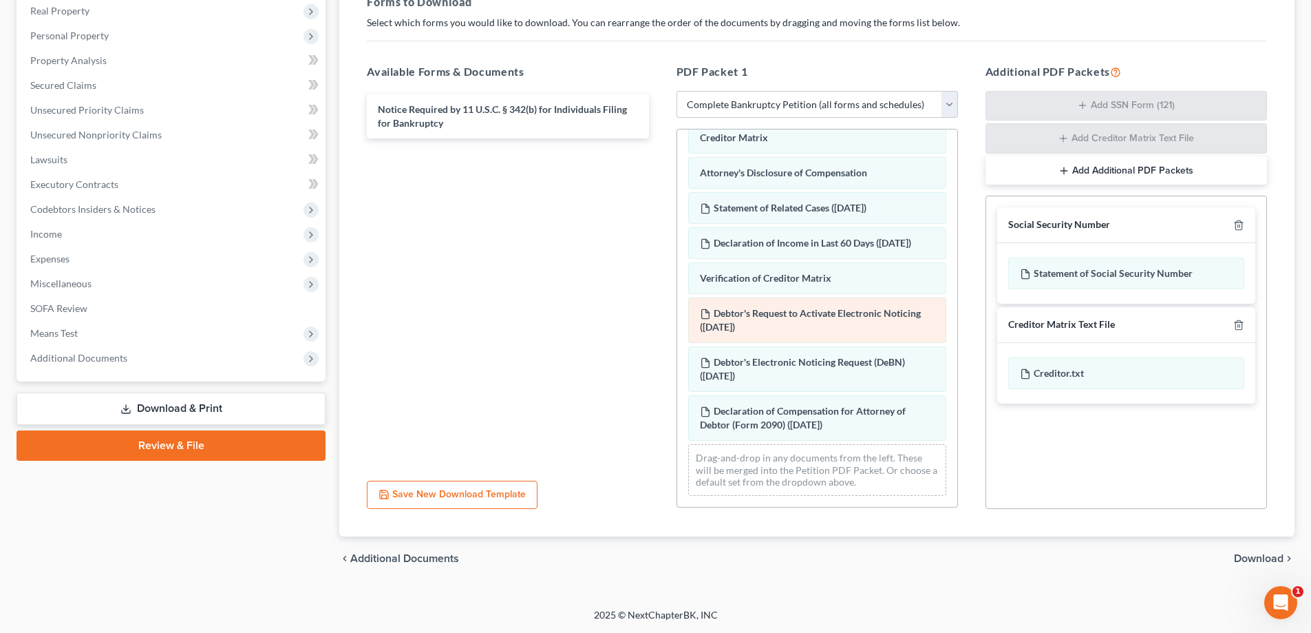
scroll to position [704, 0]
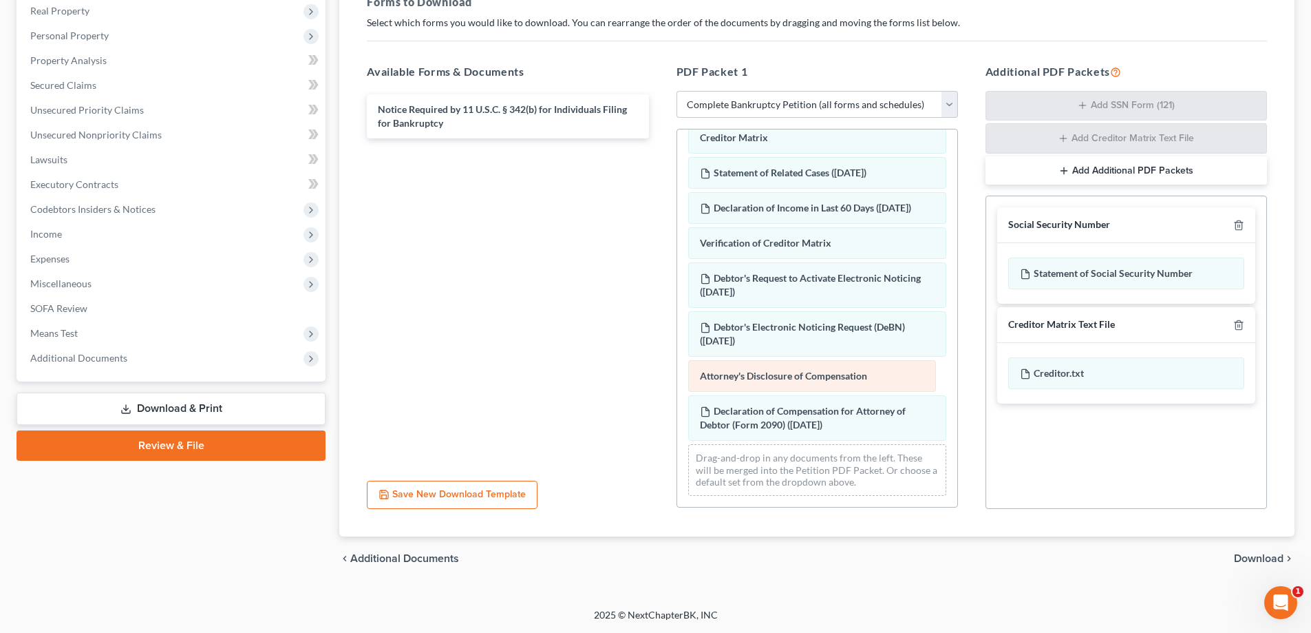
drag, startPoint x: 815, startPoint y: 156, endPoint x: 815, endPoint y: 373, distance: 216.8
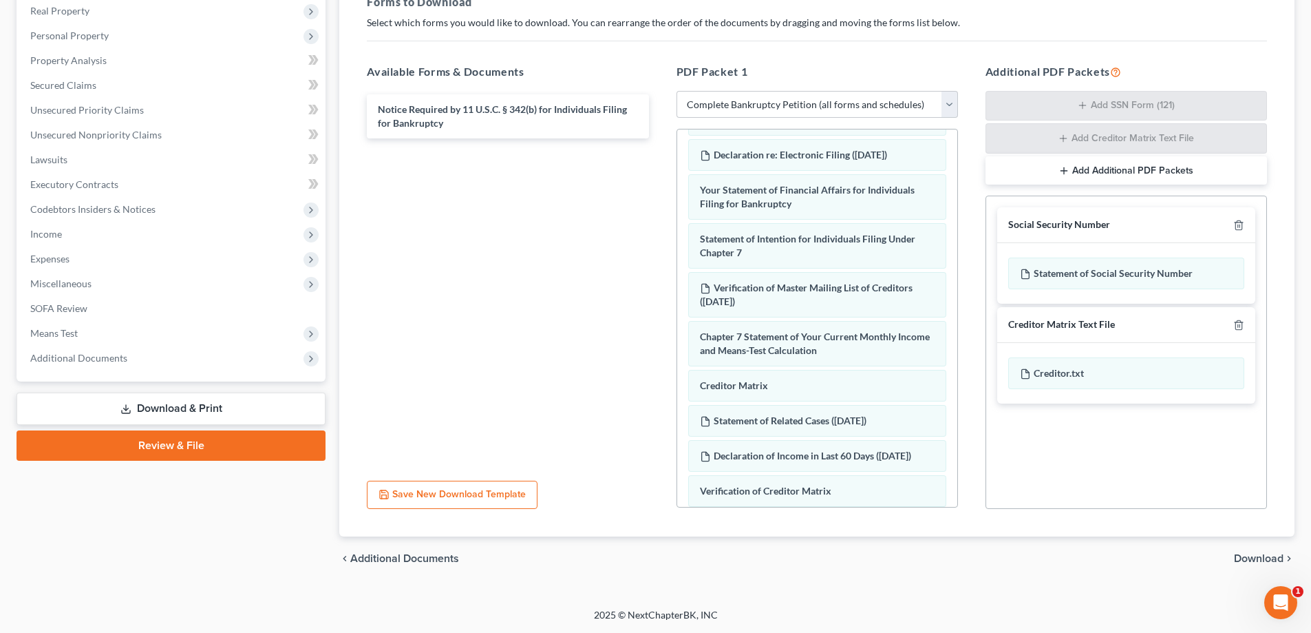
scroll to position [498, 0]
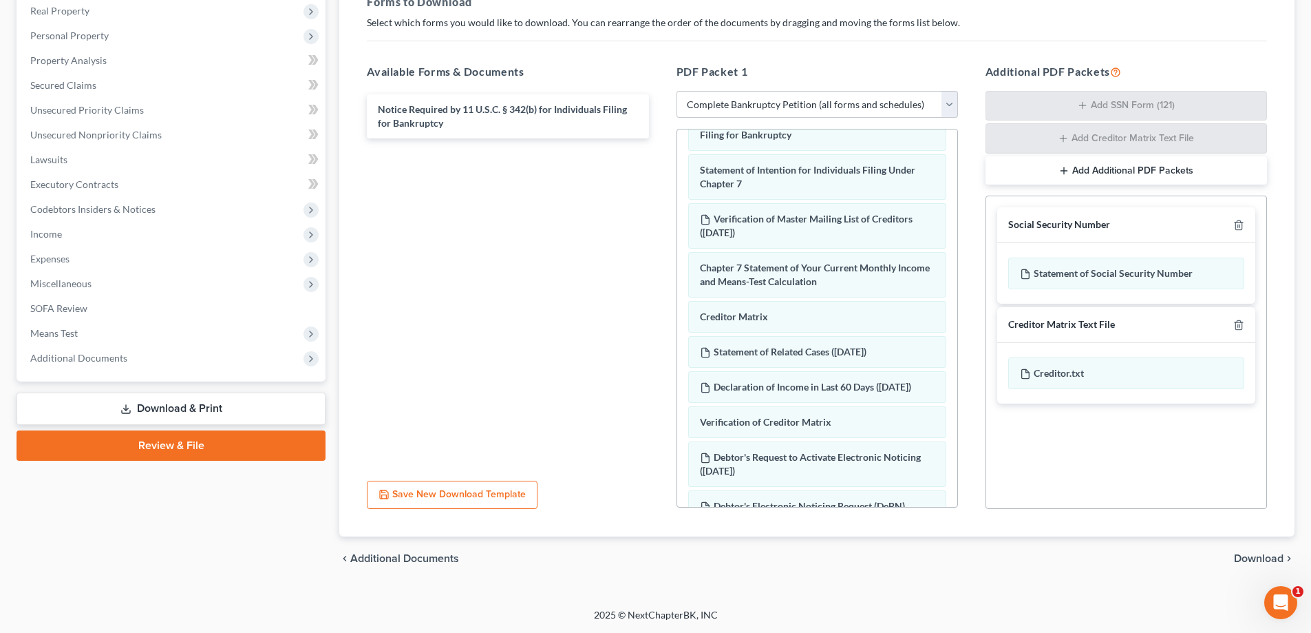
click at [1274, 560] on span "Download" at bounding box center [1259, 558] width 50 height 11
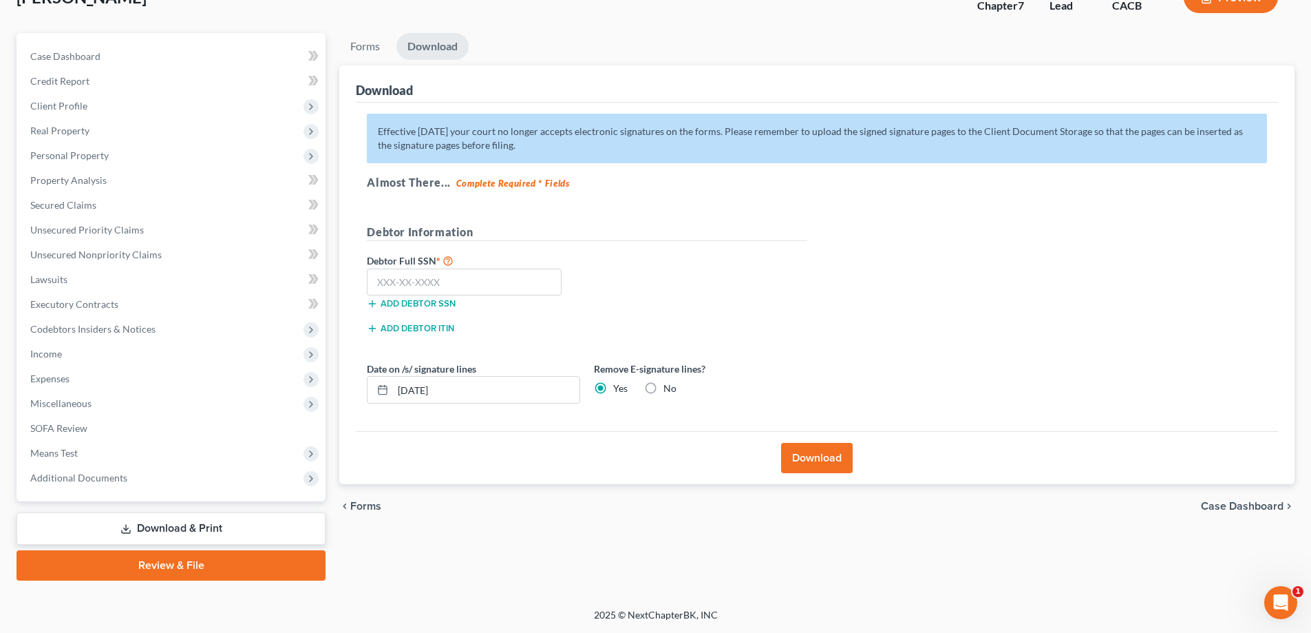
scroll to position [99, 0]
click at [377, 282] on input "text" at bounding box center [464, 282] width 195 height 28
type input "550-65-6063"
drag, startPoint x: 474, startPoint y: 387, endPoint x: 376, endPoint y: 384, distance: 98.5
click at [376, 384] on div "[DATE]" at bounding box center [473, 390] width 213 height 28
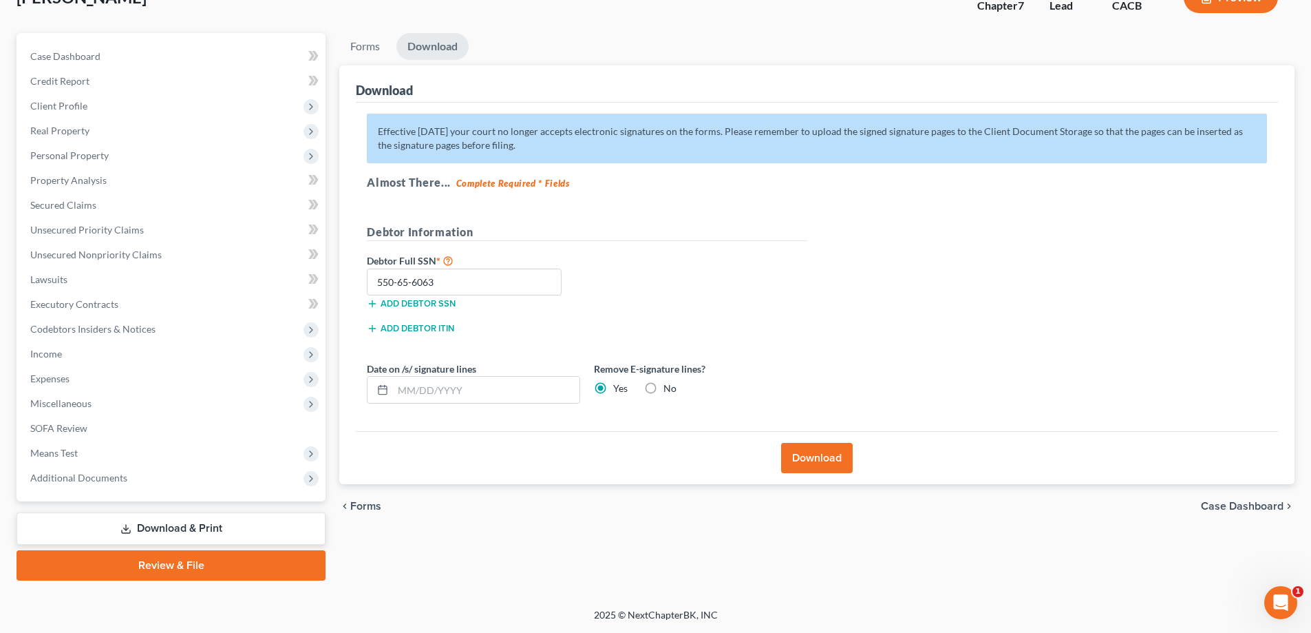
click at [813, 463] on button "Download" at bounding box center [817, 458] width 72 height 30
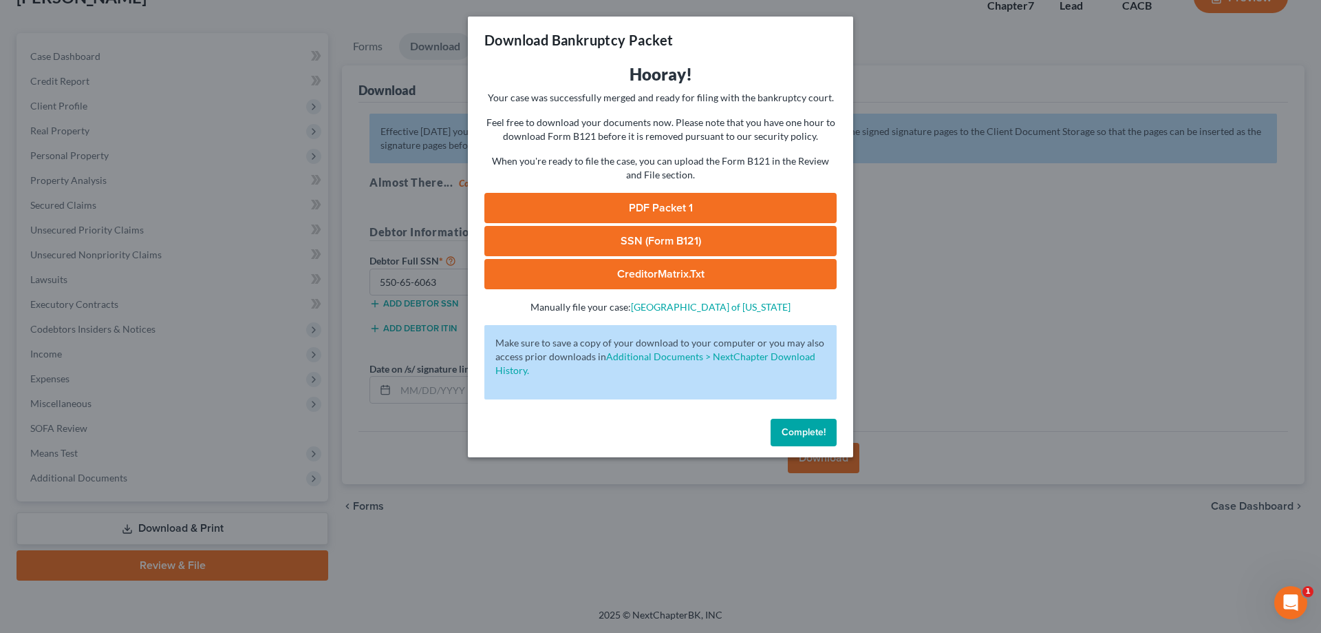
click at [668, 209] on link "PDF Packet 1" at bounding box center [661, 208] width 352 height 30
click at [663, 276] on link "CreditorMatrix.txt" at bounding box center [661, 274] width 352 height 30
click at [697, 244] on link "SSN (Form B121)" at bounding box center [661, 241] width 352 height 30
click at [811, 432] on span "Complete!" at bounding box center [804, 432] width 44 height 12
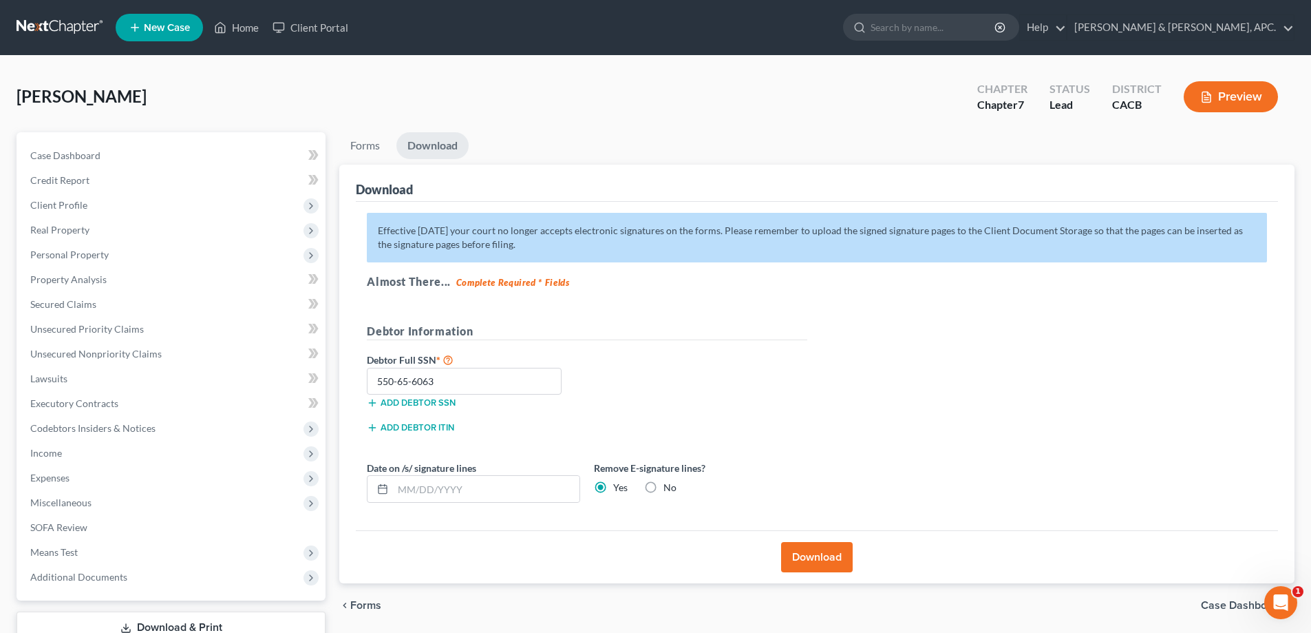
scroll to position [0, 0]
click at [1266, 28] on link "[PERSON_NAME] & [PERSON_NAME], APC." at bounding box center [1181, 27] width 226 height 25
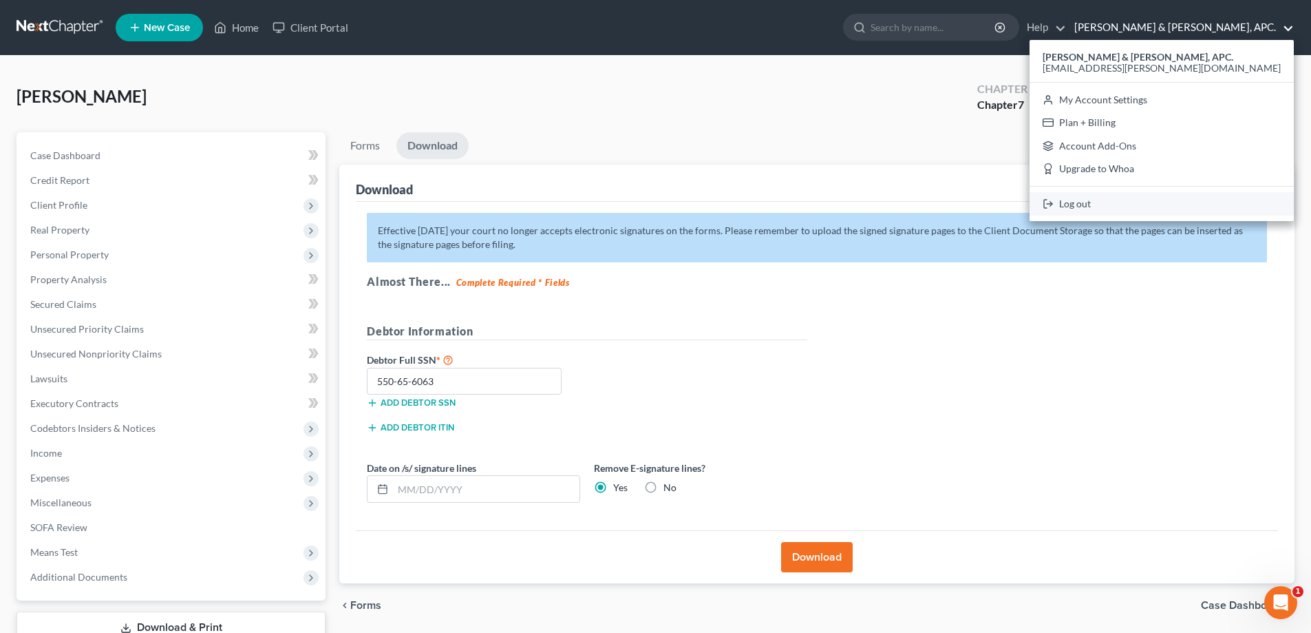
click at [1215, 206] on link "Log out" at bounding box center [1162, 203] width 264 height 23
